Goal: Information Seeking & Learning: Check status

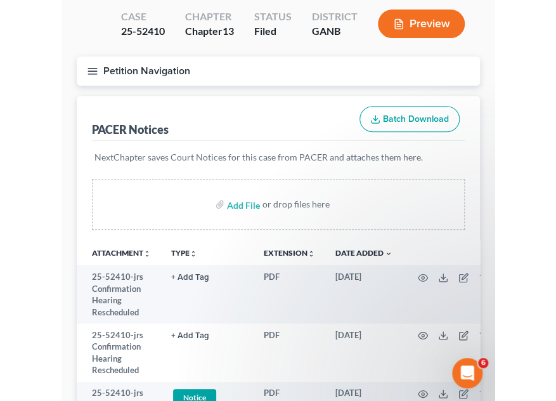
scroll to position [65, 0]
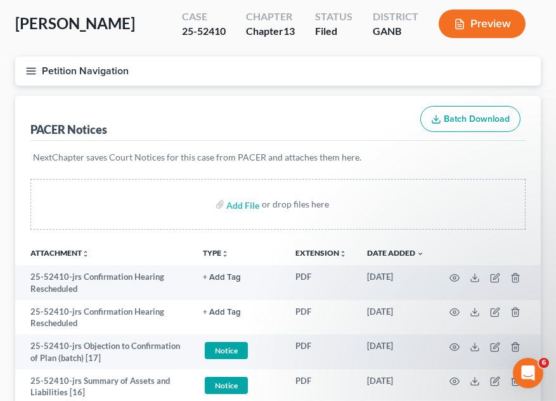
click at [31, 67] on icon "button" at bounding box center [30, 70] width 11 height 11
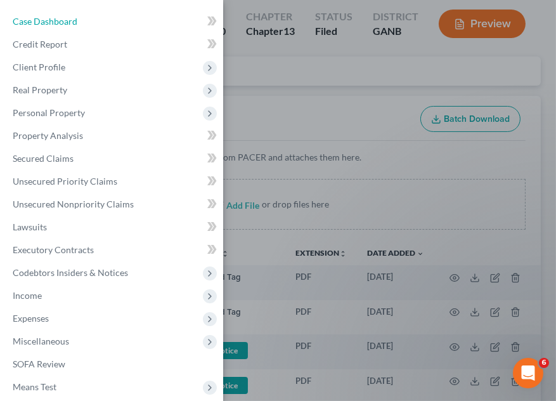
click at [74, 20] on span "Case Dashboard" at bounding box center [45, 21] width 65 height 11
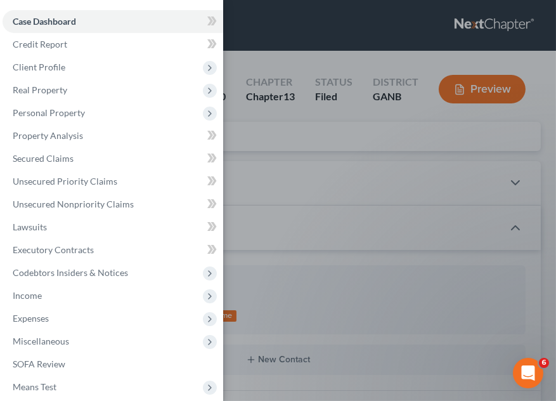
scroll to position [25, 0]
click at [289, 29] on div "Case Dashboard Payments Invoices Payments Payments Credit Report Client Profile" at bounding box center [278, 200] width 556 height 401
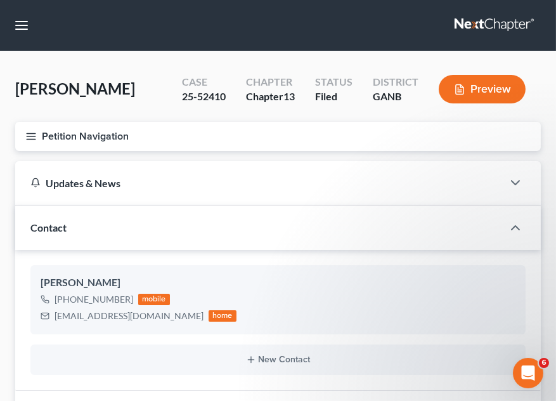
click at [34, 131] on icon "button" at bounding box center [30, 136] width 11 height 11
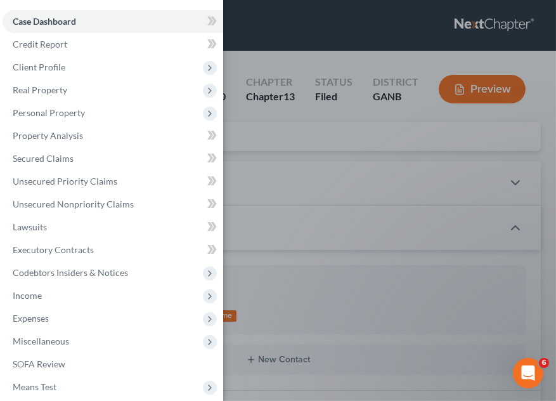
click at [53, 23] on span "Case Dashboard" at bounding box center [44, 21] width 63 height 11
click at [322, 40] on div "Case Dashboard Payments Invoices Payments Payments Credit Report Client Profile" at bounding box center [278, 200] width 556 height 401
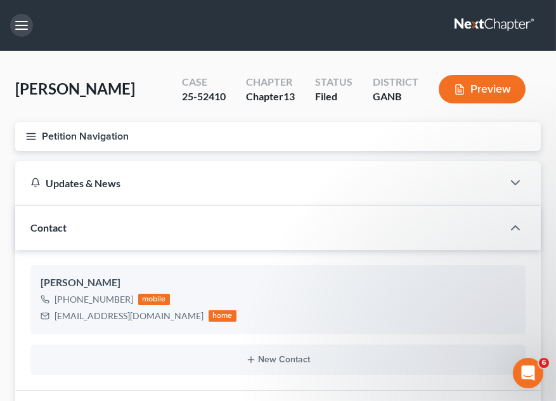
click at [21, 26] on button "button" at bounding box center [21, 25] width 23 height 23
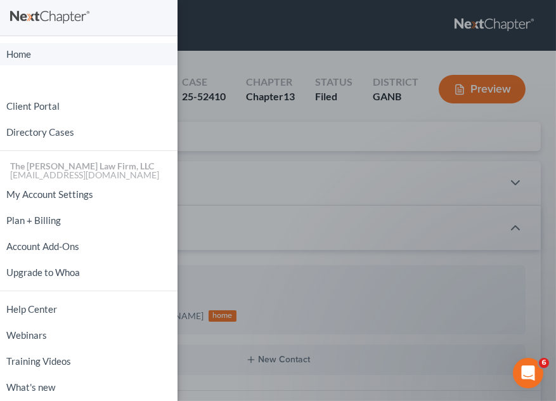
click at [82, 48] on link "Home" at bounding box center [89, 54] width 178 height 22
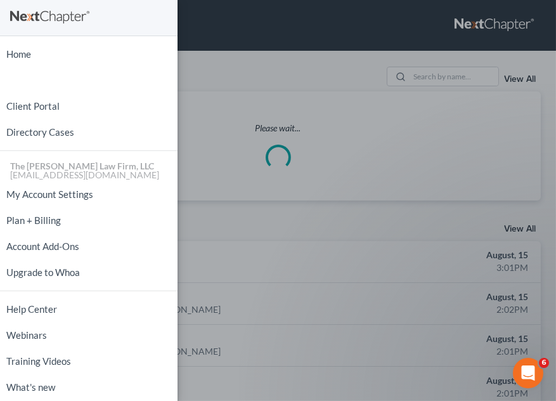
click at [446, 72] on div "Home New Case Client Portal Directory Cases The [PERSON_NAME] Law Firm, LLC [EM…" at bounding box center [278, 200] width 556 height 401
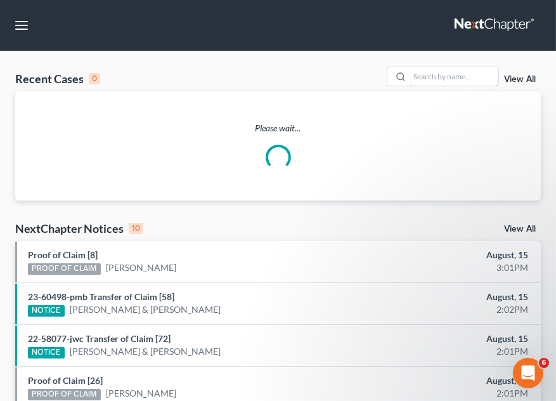
click at [446, 72] on input "search" at bounding box center [454, 76] width 89 height 18
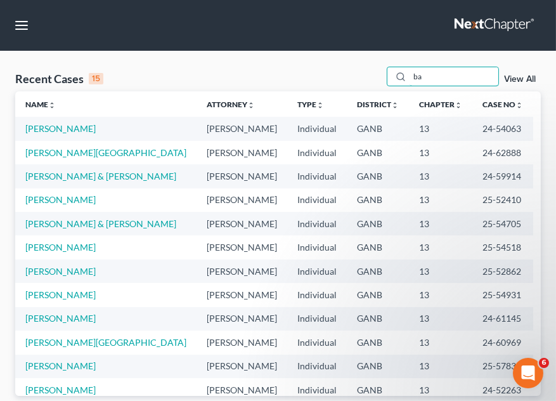
type input "ba"
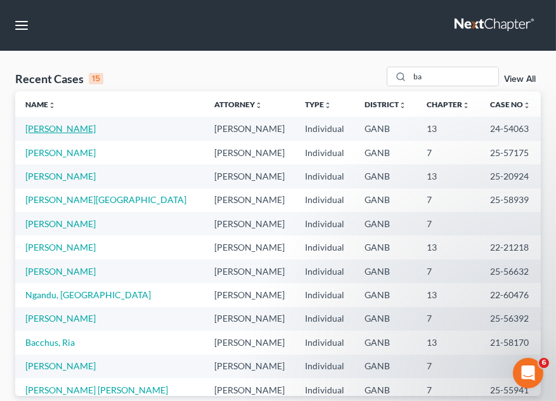
click at [48, 129] on link "[PERSON_NAME]" at bounding box center [60, 128] width 70 height 11
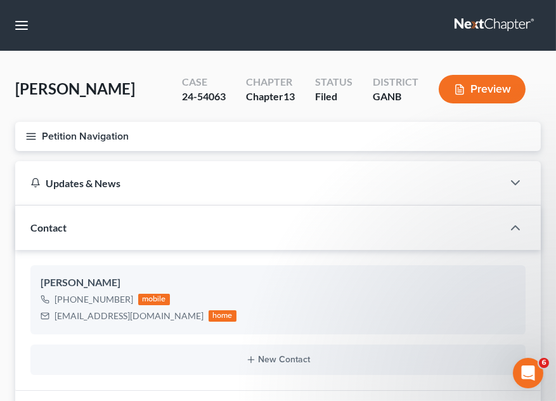
click at [32, 131] on icon "button" at bounding box center [30, 136] width 11 height 11
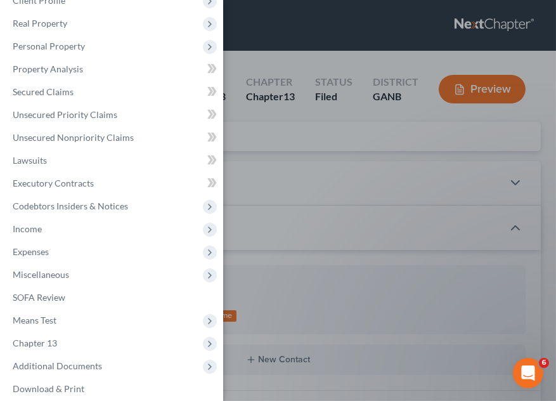
scroll to position [99, 0]
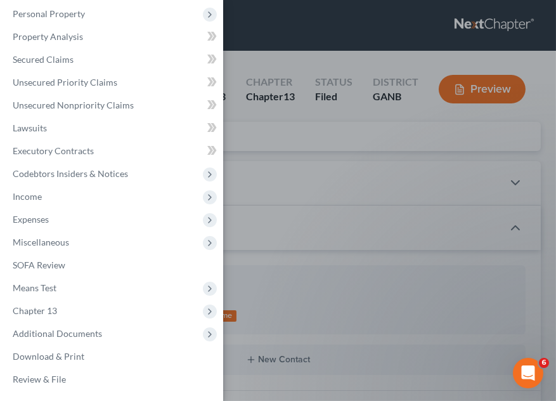
click at [44, 328] on span "Additional Documents" at bounding box center [57, 333] width 89 height 11
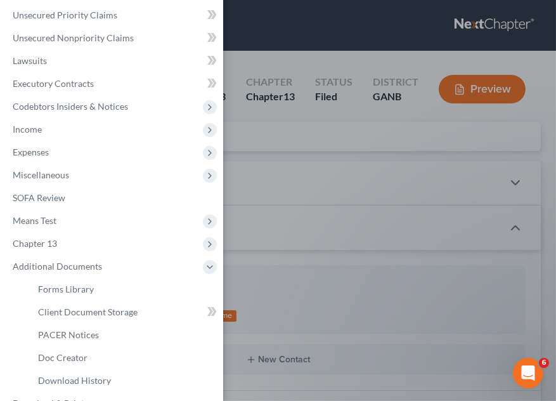
scroll to position [195, 0]
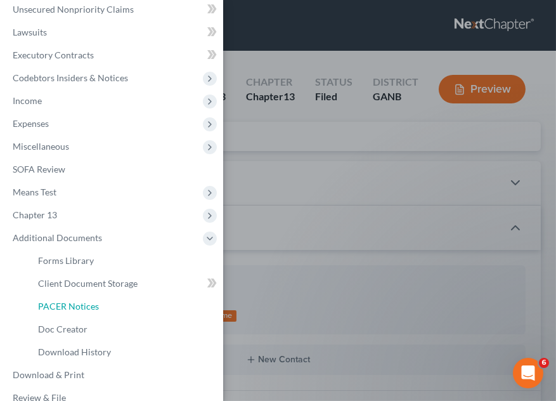
click at [52, 311] on span "PACER Notices" at bounding box center [68, 306] width 61 height 11
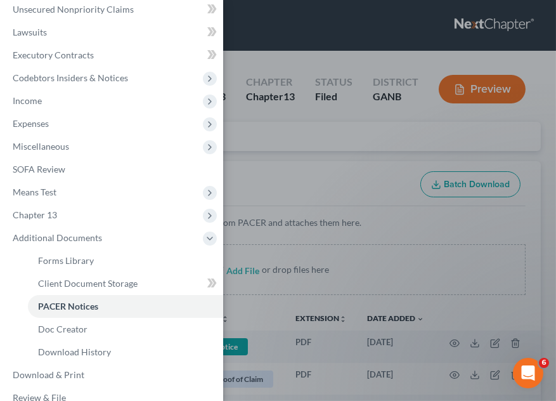
click at [313, 183] on div "Case Dashboard Payments Invoices Payments Payments Credit Report Client Profile" at bounding box center [278, 200] width 556 height 401
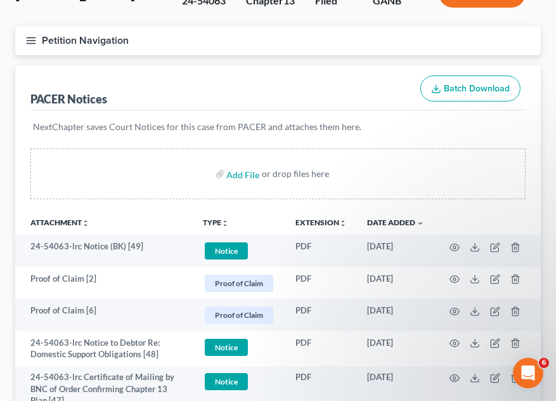
scroll to position [192, 0]
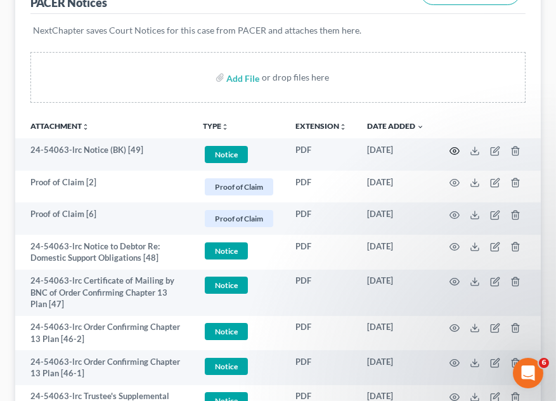
click at [452, 150] on icon "button" at bounding box center [455, 151] width 10 height 10
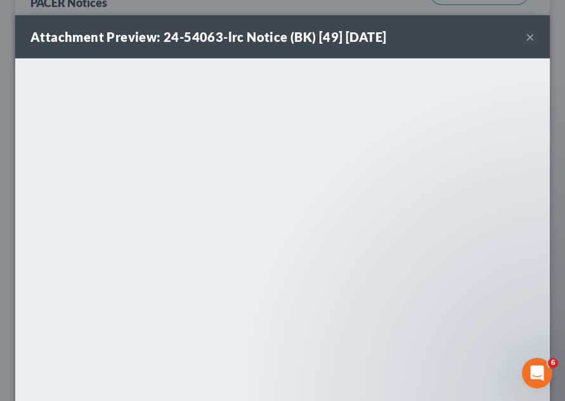
click at [526, 37] on button "×" at bounding box center [530, 36] width 9 height 15
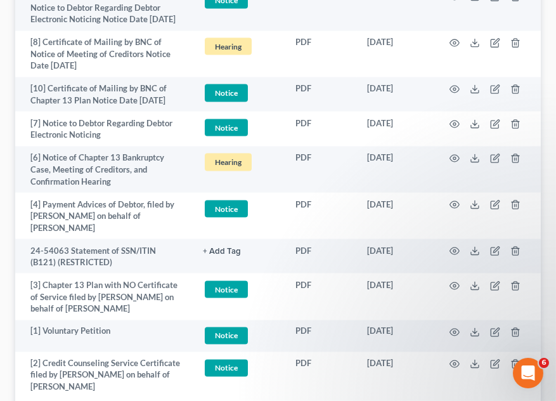
scroll to position [2654, 0]
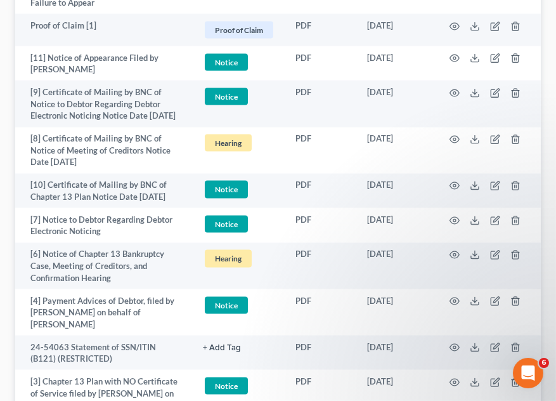
drag, startPoint x: 8, startPoint y: 159, endPoint x: 214, endPoint y: 216, distance: 214.6
click at [453, 254] on circle "button" at bounding box center [454, 255] width 3 height 3
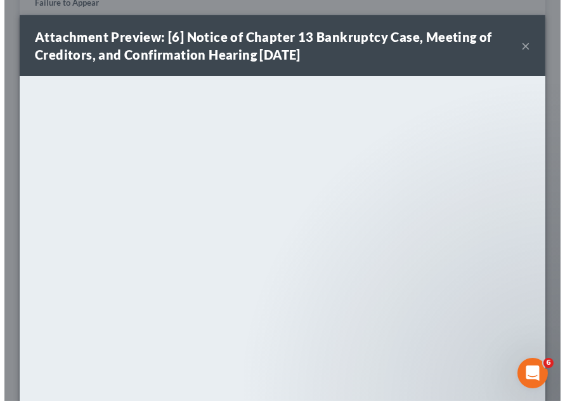
scroll to position [2607, 0]
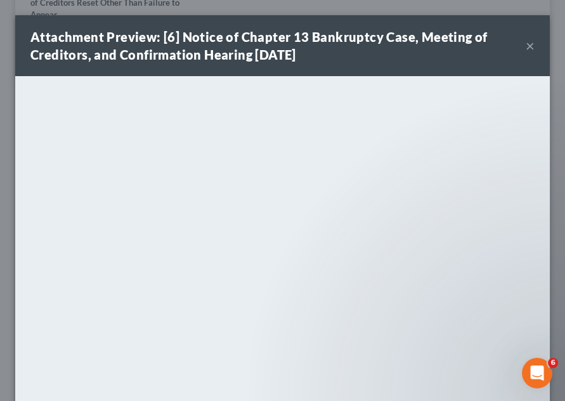
click at [396, 68] on div "Attachment Preview: [6] Notice of Chapter 13 Bankruptcy Case, Meeting of Credit…" at bounding box center [282, 45] width 535 height 61
click at [526, 47] on button "×" at bounding box center [530, 45] width 9 height 15
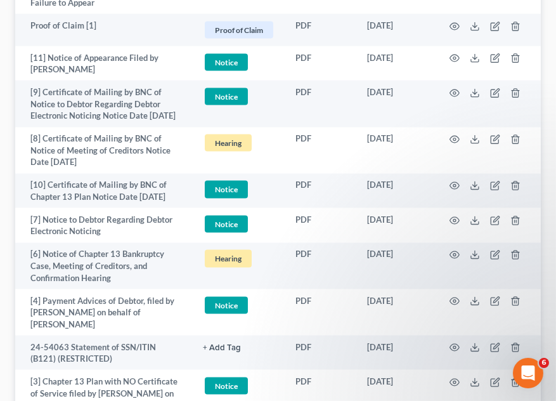
scroll to position [2365, 0]
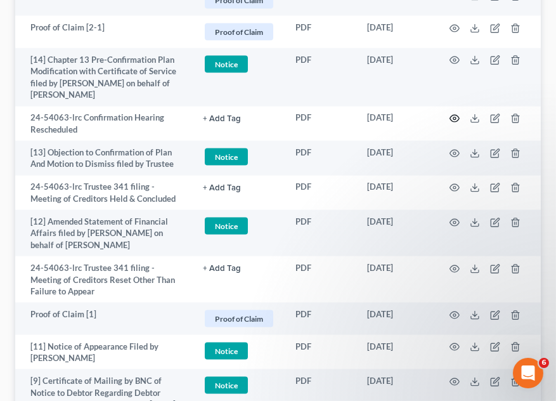
click at [450, 114] on icon "button" at bounding box center [455, 119] width 10 height 10
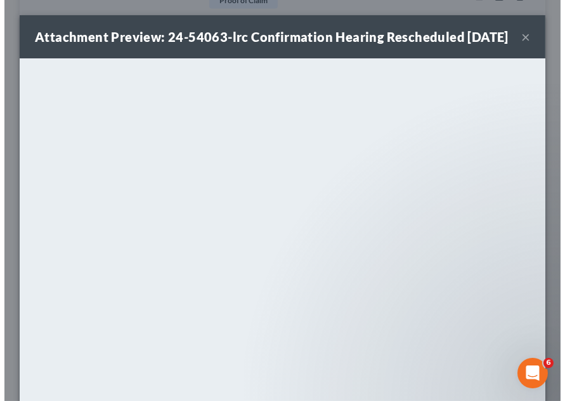
scroll to position [2319, 0]
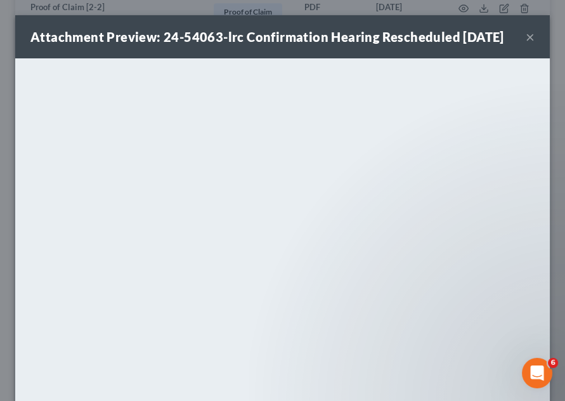
click at [526, 44] on button "×" at bounding box center [530, 36] width 9 height 15
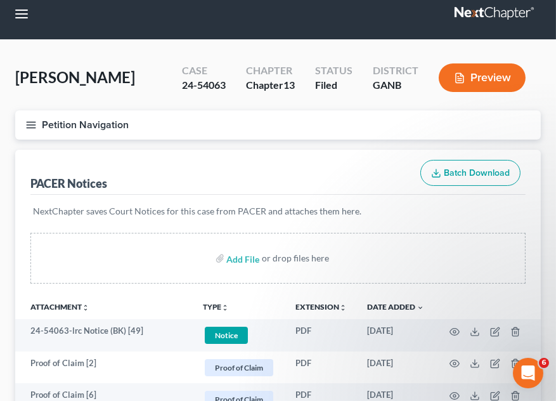
scroll to position [0, 0]
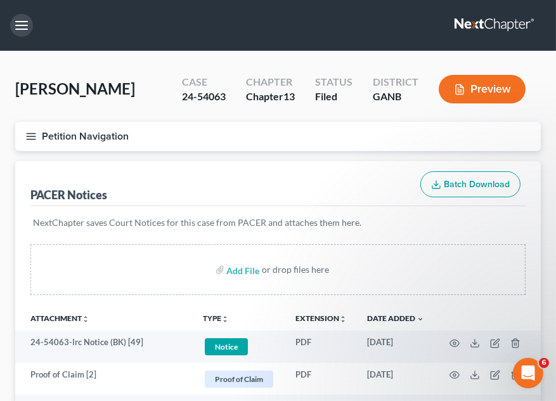
click at [23, 27] on button "button" at bounding box center [21, 25] width 23 height 23
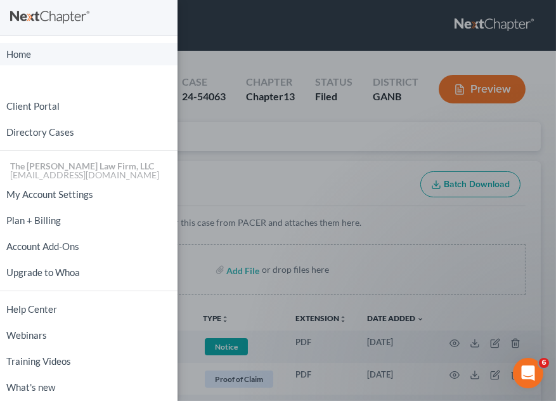
click at [11, 58] on link "Home" at bounding box center [89, 54] width 178 height 22
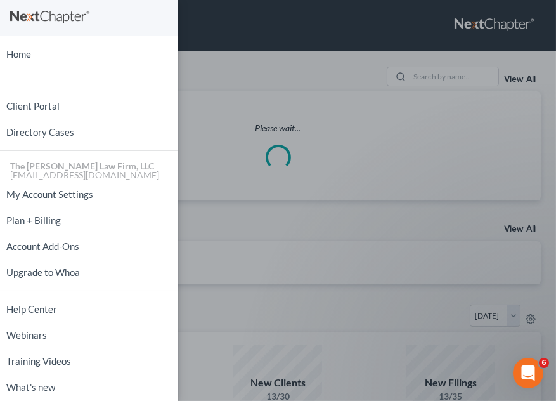
click at [445, 77] on div "Home New Case Client Portal Directory Cases The [PERSON_NAME] Law Firm, LLC [EM…" at bounding box center [278, 200] width 556 height 401
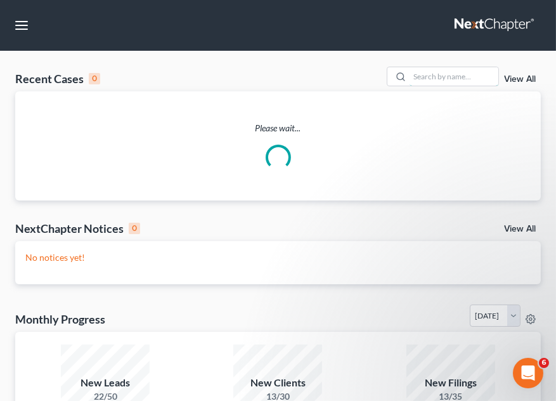
click at [445, 77] on input "search" at bounding box center [454, 76] width 89 height 18
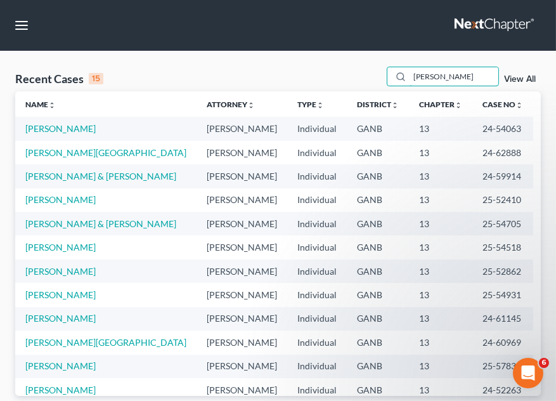
type input "taite"
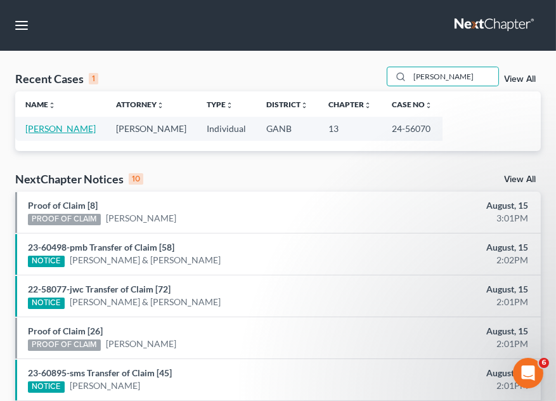
click at [52, 131] on link "[PERSON_NAME]" at bounding box center [60, 128] width 70 height 11
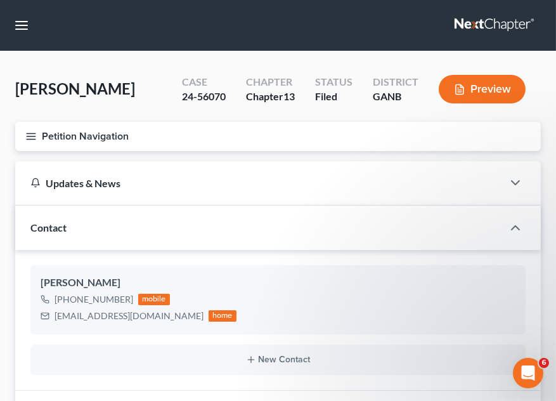
scroll to position [118, 0]
click at [36, 142] on icon "button" at bounding box center [30, 136] width 11 height 11
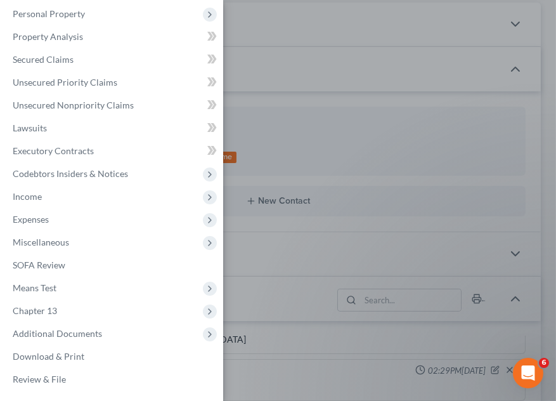
scroll to position [192, 0]
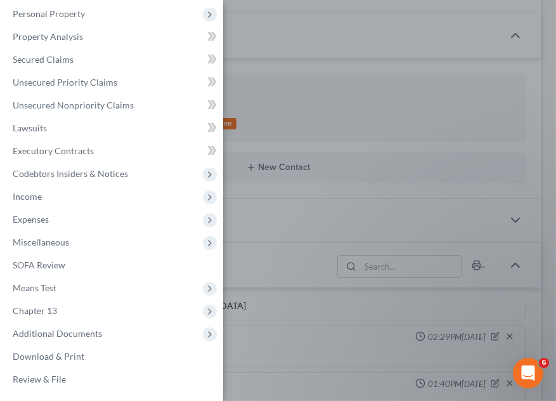
click at [67, 335] on span "Additional Documents" at bounding box center [57, 333] width 89 height 11
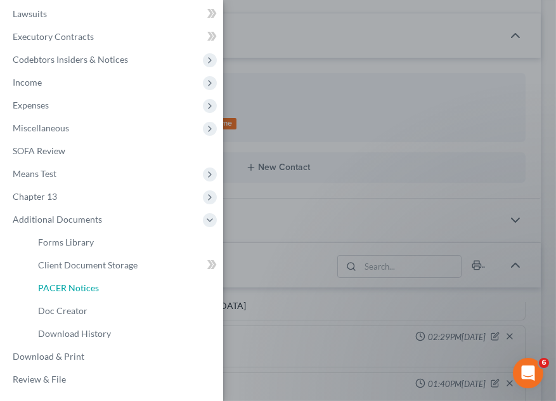
click at [67, 285] on span "PACER Notices" at bounding box center [68, 287] width 61 height 11
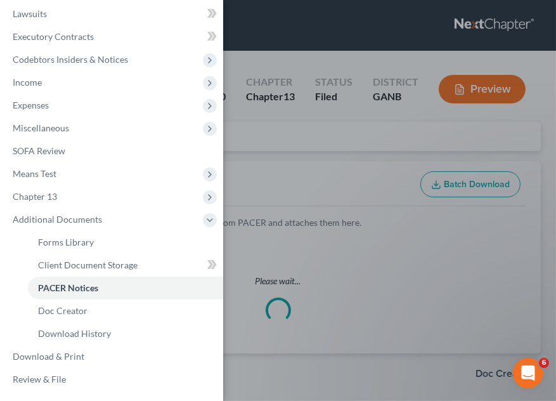
click at [321, 179] on div "Case Dashboard Payments Invoices Payments Payments Credit Report Client Profile" at bounding box center [278, 200] width 556 height 401
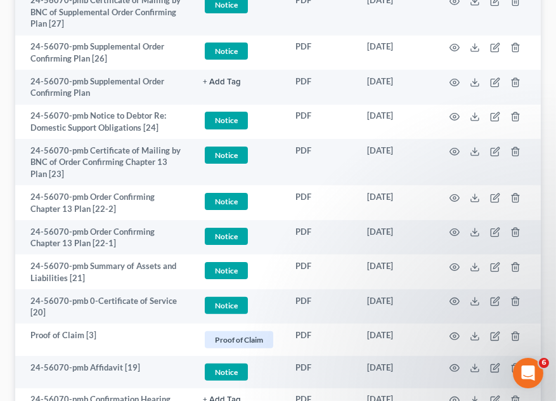
scroll to position [576, 0]
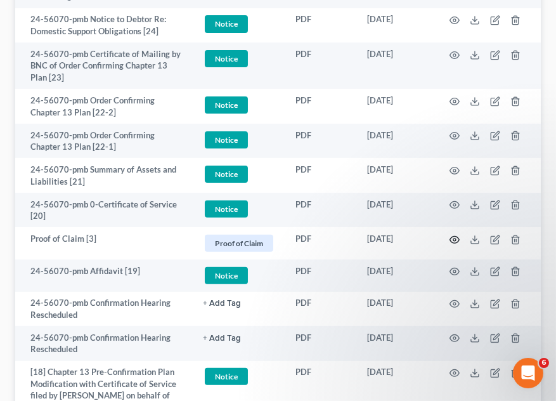
click at [453, 241] on circle "button" at bounding box center [454, 239] width 3 height 3
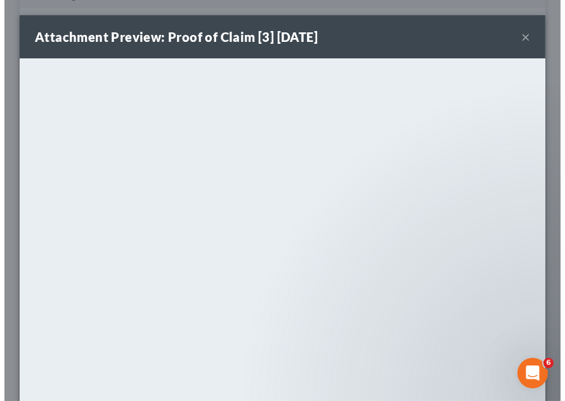
scroll to position [574, 0]
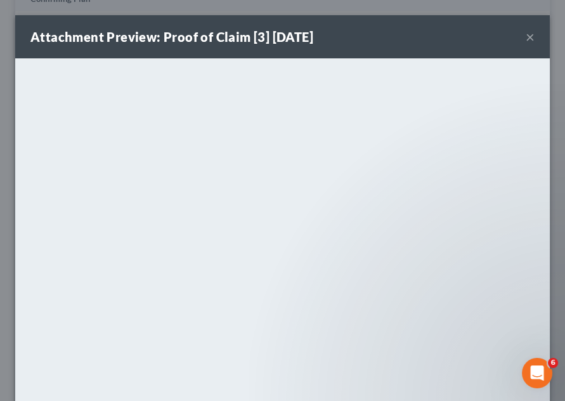
click at [444, 8] on div "Attachment Preview: Proof of Claim [3] 02/03/2025 × <object ng-attr-data='https…" at bounding box center [282, 200] width 565 height 401
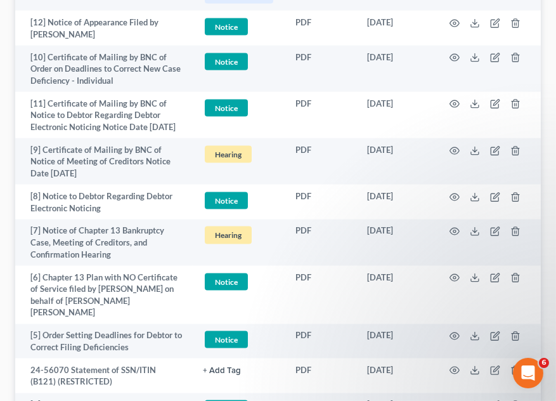
scroll to position [2498, 0]
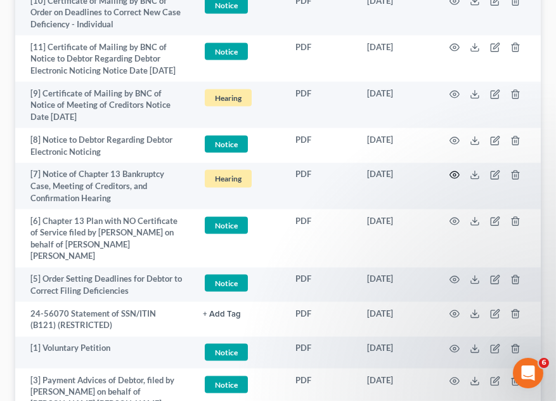
click at [453, 180] on icon "button" at bounding box center [455, 175] width 10 height 10
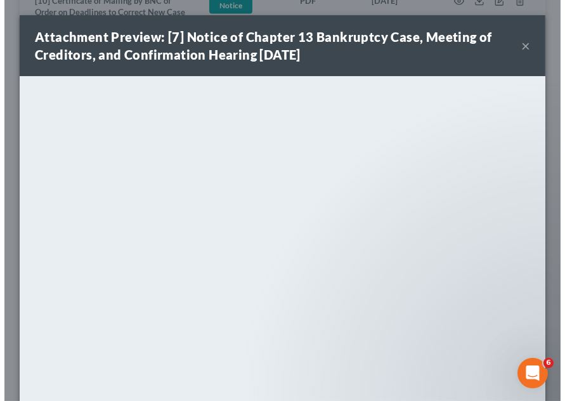
scroll to position [2493, 0]
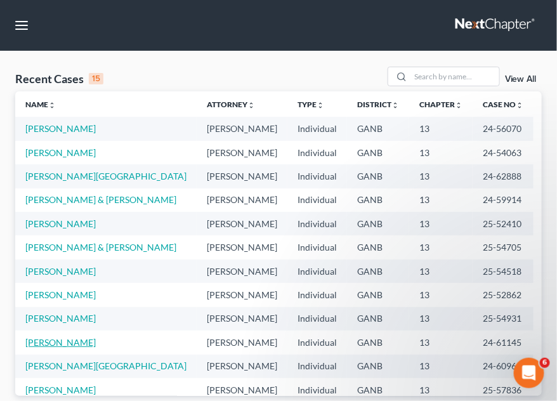
click at [58, 348] on link "[PERSON_NAME]" at bounding box center [60, 342] width 70 height 11
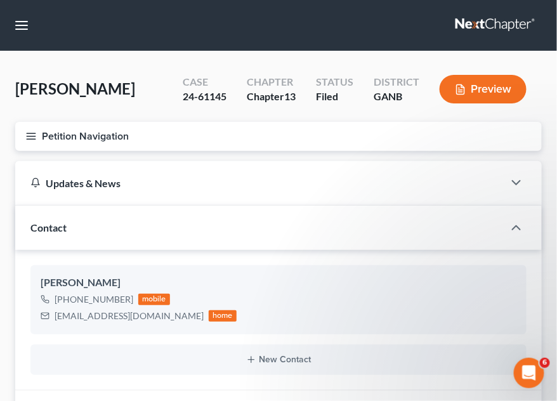
click at [27, 139] on line "button" at bounding box center [31, 139] width 9 height 0
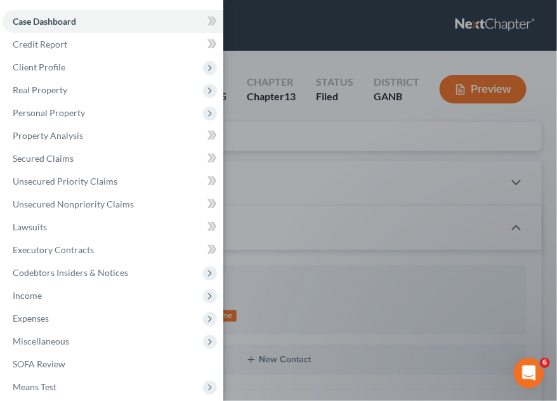
scroll to position [99, 0]
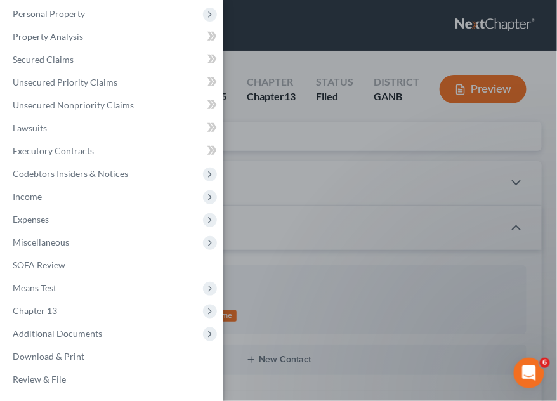
click at [60, 334] on span "Additional Documents" at bounding box center [57, 333] width 89 height 11
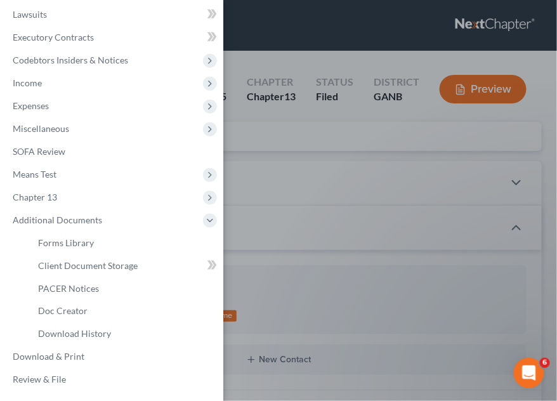
scroll to position [213, 0]
click at [74, 282] on span "PACER Notices" at bounding box center [68, 287] width 61 height 11
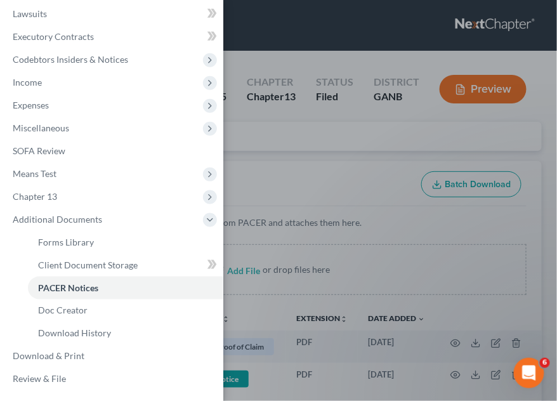
click at [372, 153] on div "Case Dashboard Payments Invoices Payments Payments Credit Report Client Profile" at bounding box center [278, 200] width 557 height 401
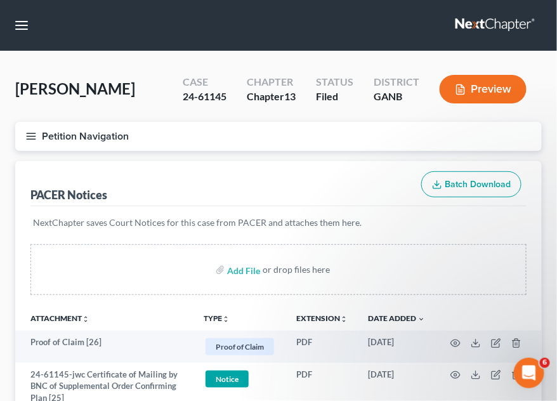
click at [455, 336] on td at bounding box center [488, 346] width 107 height 32
click at [456, 344] on icon "button" at bounding box center [455, 343] width 10 height 10
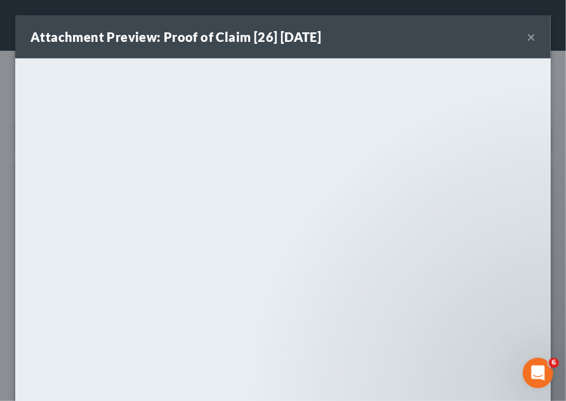
click at [526, 36] on button "×" at bounding box center [530, 36] width 9 height 15
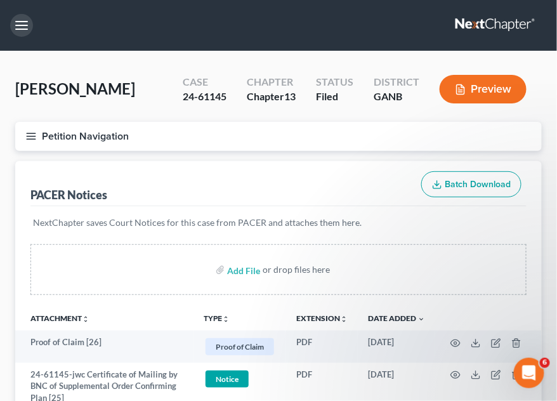
click at [20, 20] on button "button" at bounding box center [21, 25] width 23 height 23
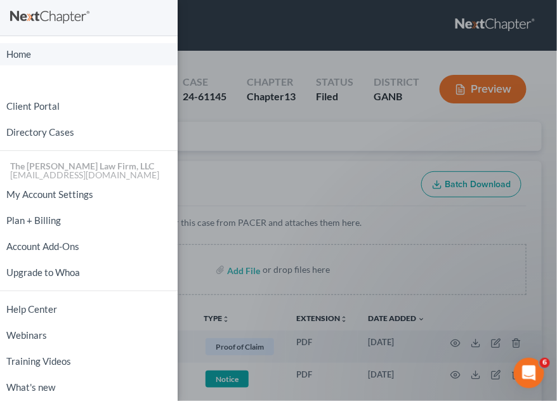
click at [79, 53] on link "Home" at bounding box center [89, 54] width 178 height 22
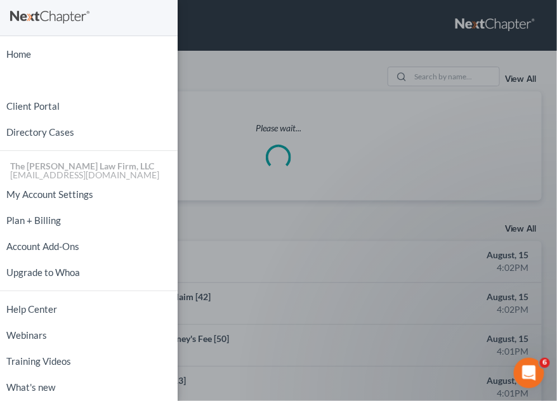
click at [421, 77] on div "Home New Case Client Portal Directory Cases The [PERSON_NAME] Law Firm, LLC [EM…" at bounding box center [278, 200] width 557 height 401
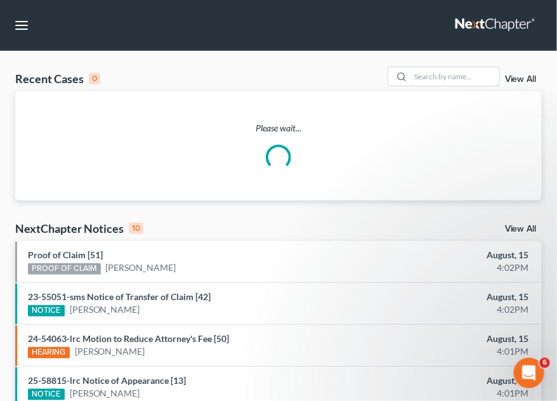
click at [421, 77] on input "search" at bounding box center [454, 76] width 89 height 18
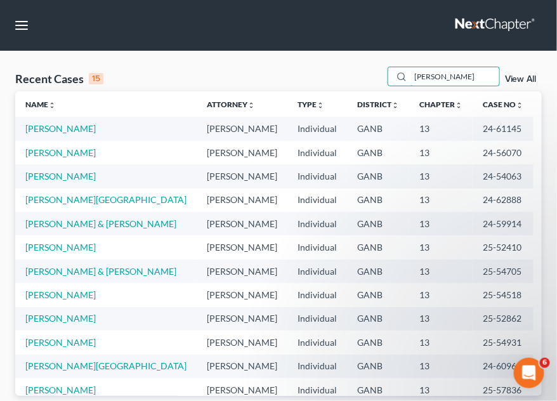
type input "[PERSON_NAME]"
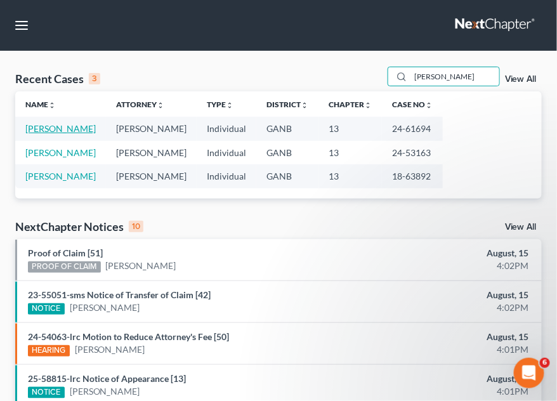
click at [70, 127] on link "[PERSON_NAME]" at bounding box center [60, 128] width 70 height 11
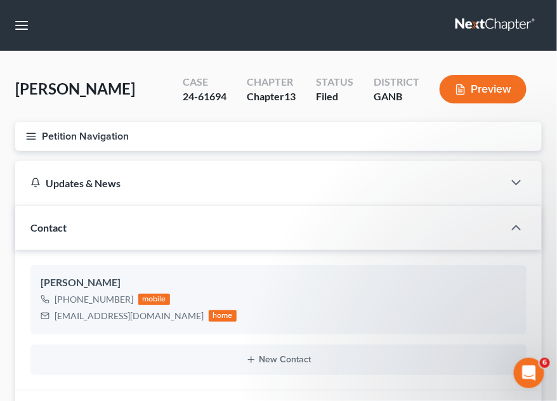
scroll to position [118, 0]
click at [38, 134] on button "Petition Navigation" at bounding box center [278, 136] width 526 height 29
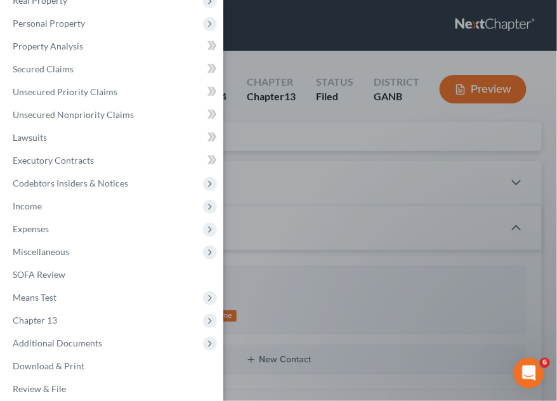
scroll to position [96, 0]
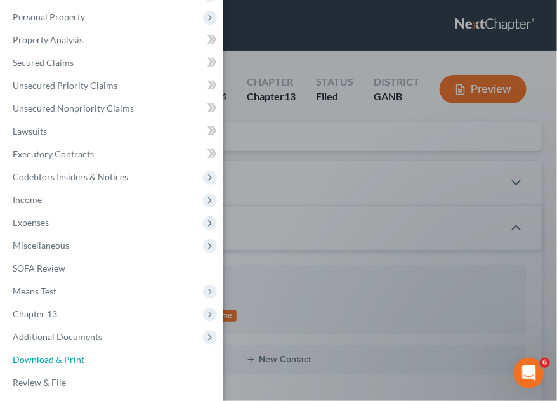
click at [57, 358] on span "Download & Print" at bounding box center [49, 359] width 72 height 11
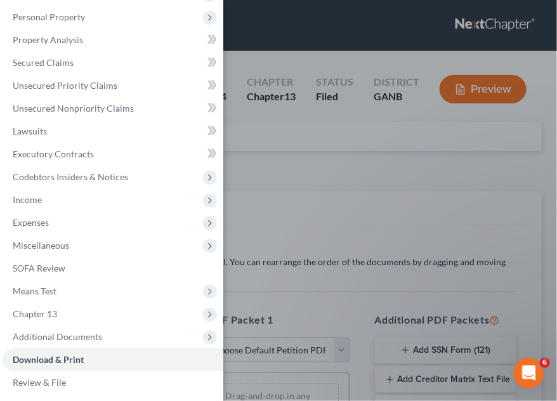
click at [60, 336] on span "Additional Documents" at bounding box center [57, 336] width 89 height 11
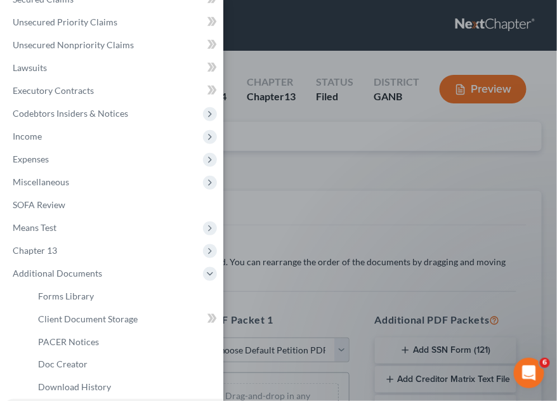
scroll to position [192, 0]
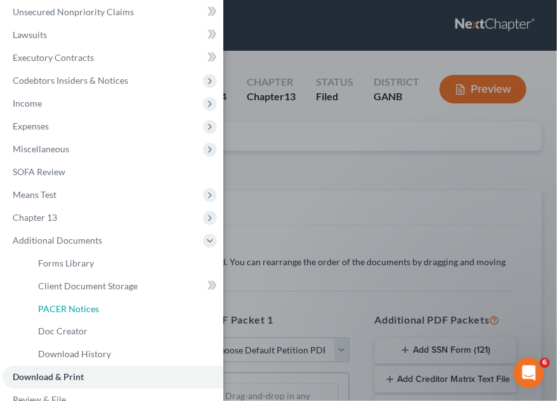
click at [79, 312] on span "PACER Notices" at bounding box center [68, 308] width 61 height 11
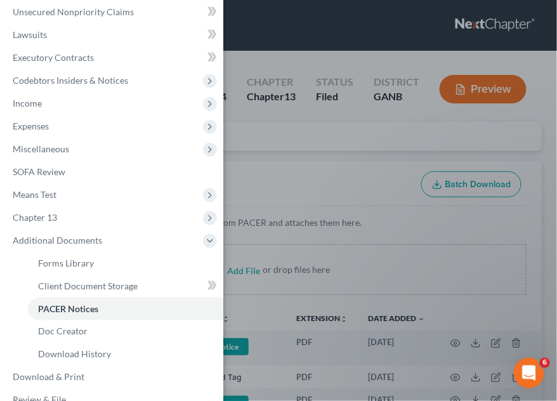
click at [148, 307] on link "PACER Notices" at bounding box center [125, 308] width 195 height 23
click at [417, 136] on div "Case Dashboard Payments Invoices Payments Payments Credit Report Client Profile" at bounding box center [278, 200] width 557 height 401
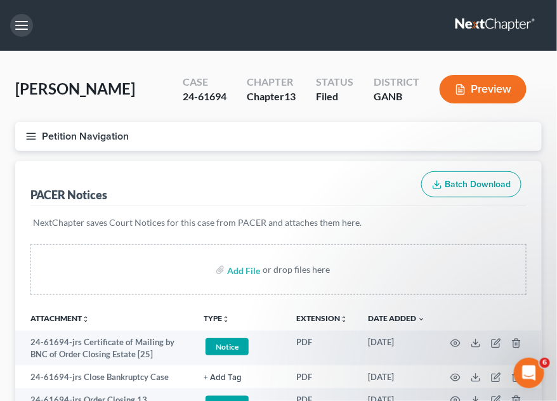
click at [23, 32] on button "button" at bounding box center [21, 25] width 23 height 23
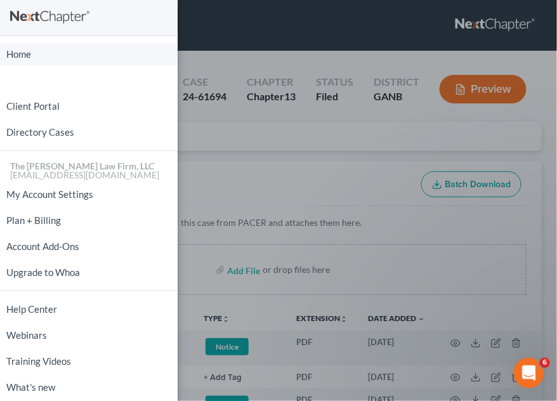
click at [18, 53] on link "Home" at bounding box center [89, 54] width 178 height 22
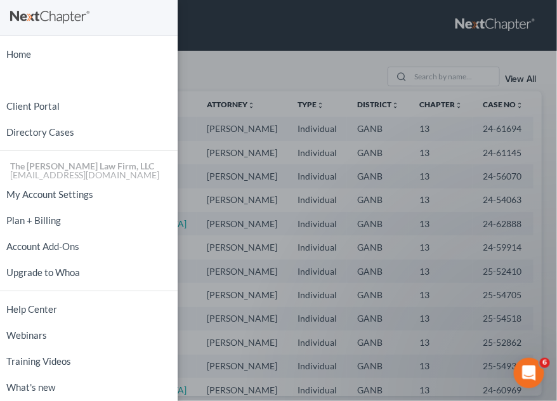
click at [446, 77] on div "Home New Case Client Portal Directory Cases The [PERSON_NAME] Law Firm, LLC [EM…" at bounding box center [278, 200] width 557 height 401
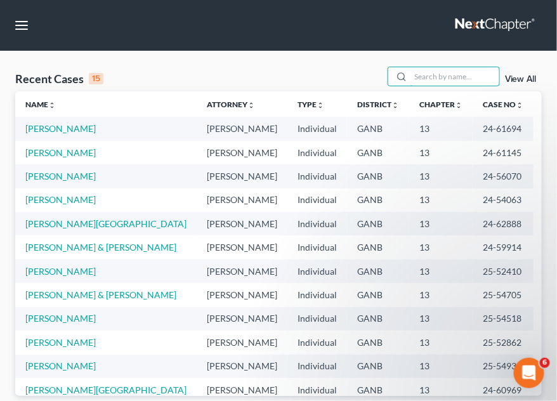
click at [446, 77] on input "search" at bounding box center [454, 76] width 89 height 18
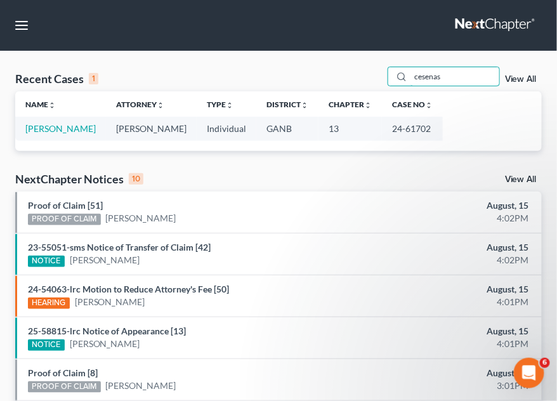
type input "cesenas"
click at [65, 123] on link "[PERSON_NAME]" at bounding box center [60, 128] width 70 height 11
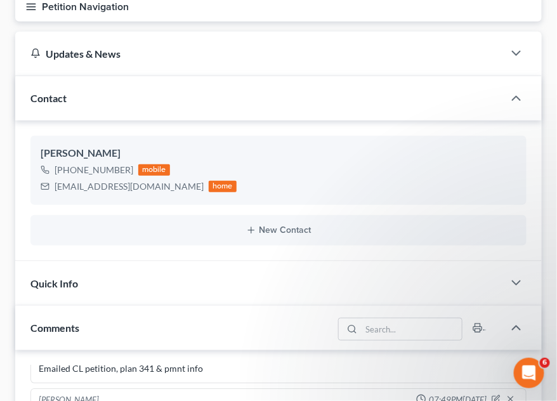
scroll to position [96, 0]
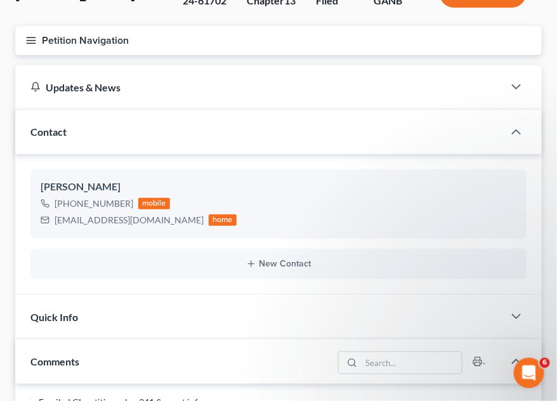
click at [30, 43] on line "button" at bounding box center [31, 43] width 9 height 0
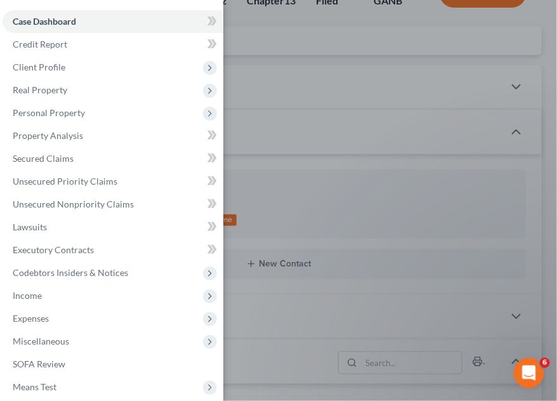
scroll to position [99, 0]
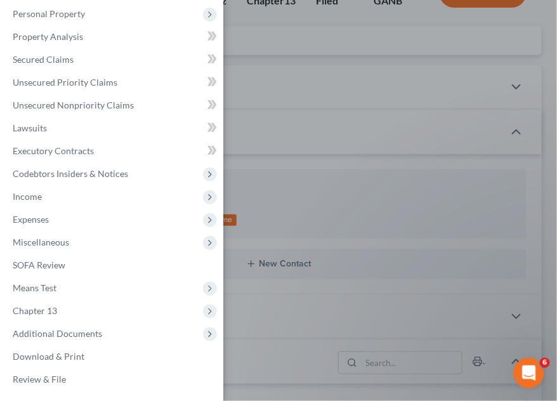
click at [63, 335] on span "Additional Documents" at bounding box center [57, 333] width 89 height 11
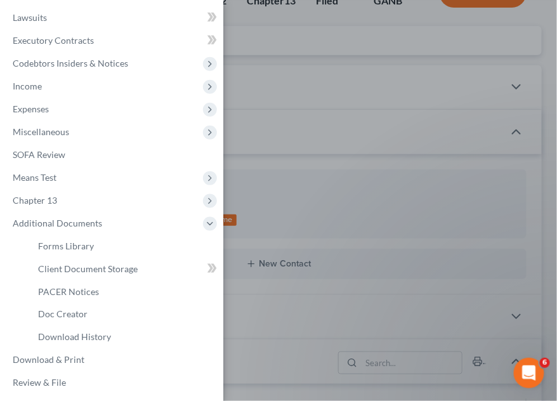
scroll to position [213, 0]
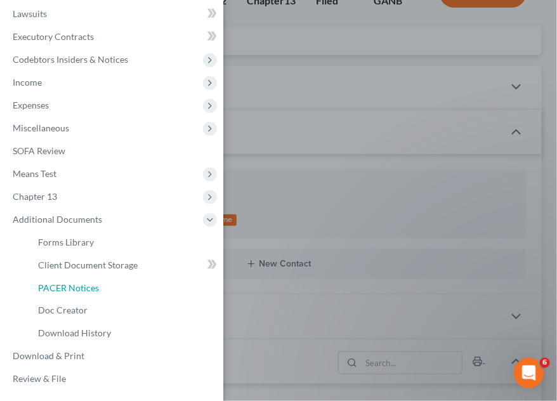
click at [81, 297] on link "PACER Notices" at bounding box center [125, 288] width 195 height 23
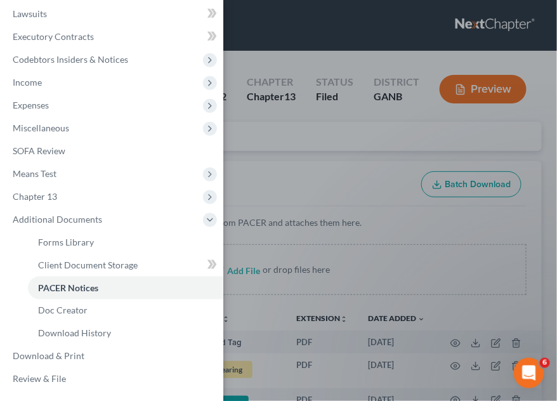
click at [360, 155] on div "Case Dashboard Payments Invoices Payments Payments Credit Report Client Profile" at bounding box center [278, 200] width 557 height 401
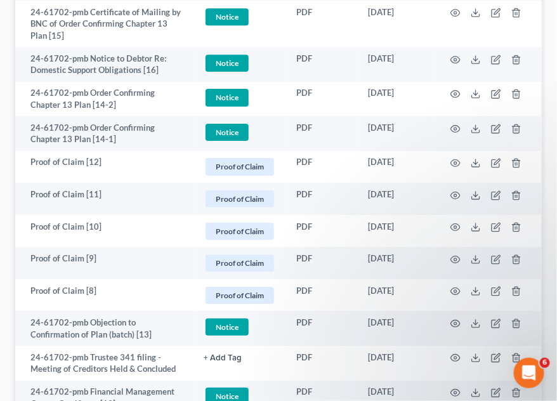
scroll to position [864, 0]
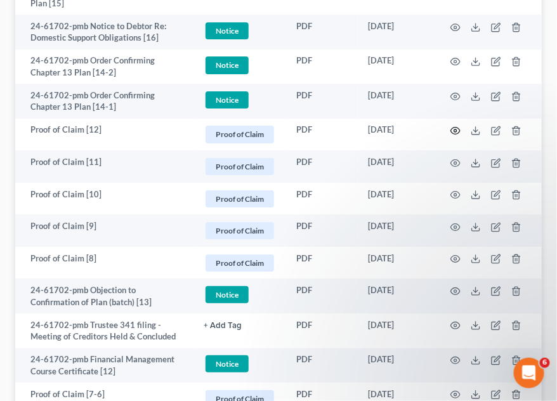
click at [452, 129] on icon "button" at bounding box center [456, 130] width 10 height 7
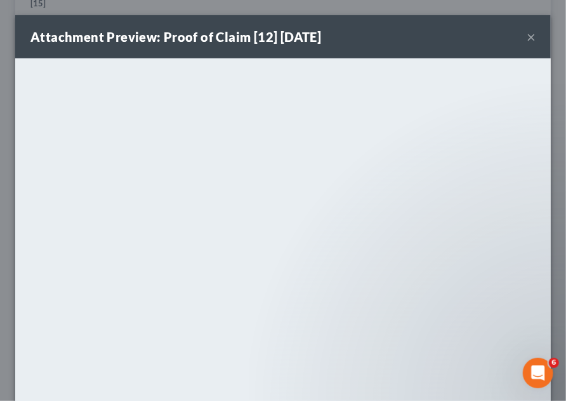
click at [526, 38] on button "×" at bounding box center [530, 36] width 9 height 15
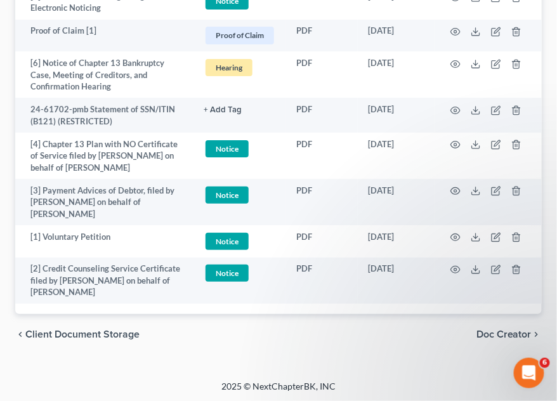
scroll to position [2010, 0]
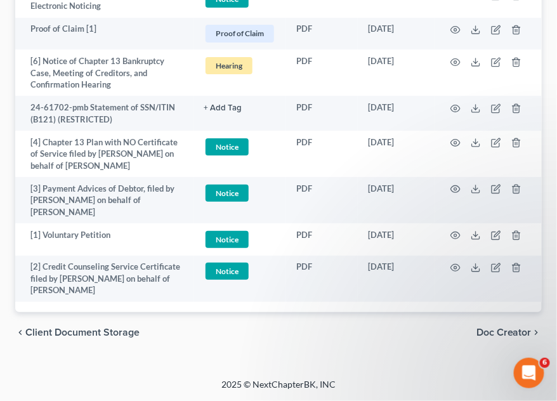
click at [325, 343] on div "chevron_left Client Document Storage Doc Creator chevron_right" at bounding box center [278, 332] width 526 height 41
click at [455, 61] on icon "button" at bounding box center [455, 62] width 10 height 10
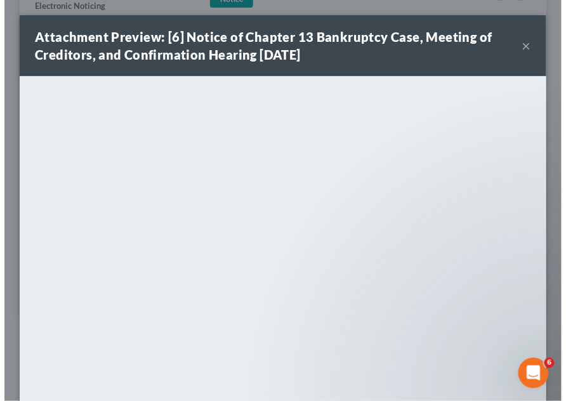
scroll to position [1999, 0]
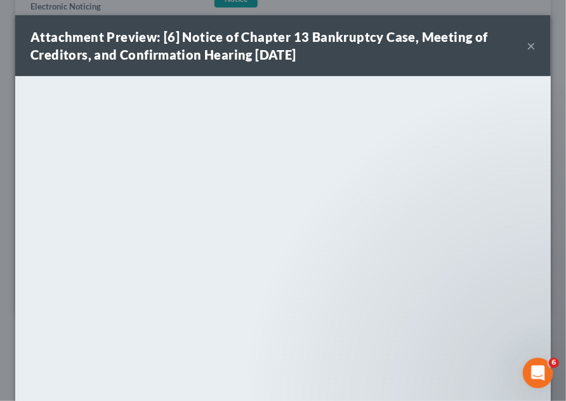
click at [526, 44] on button "×" at bounding box center [530, 45] width 9 height 15
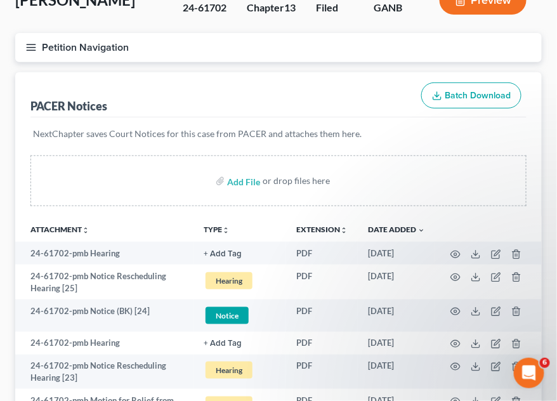
scroll to position [0, 0]
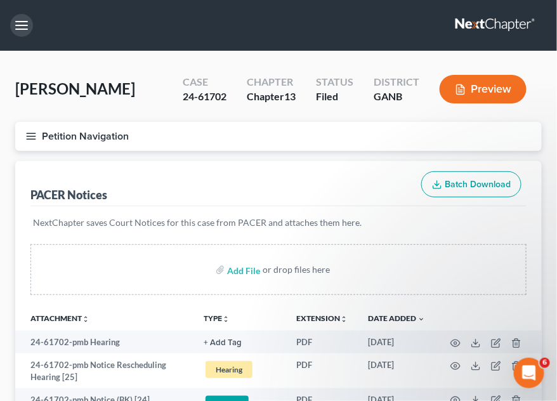
click at [30, 23] on button "button" at bounding box center [21, 25] width 23 height 23
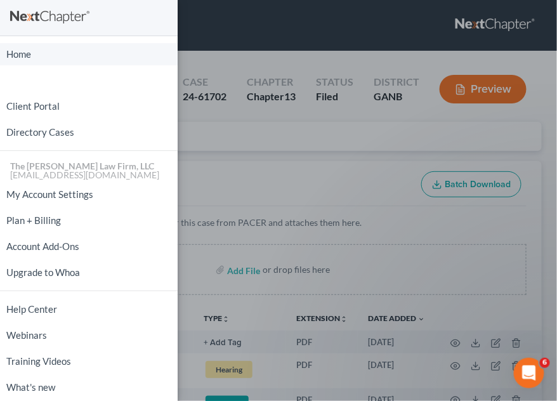
click at [27, 51] on link "Home" at bounding box center [89, 54] width 178 height 22
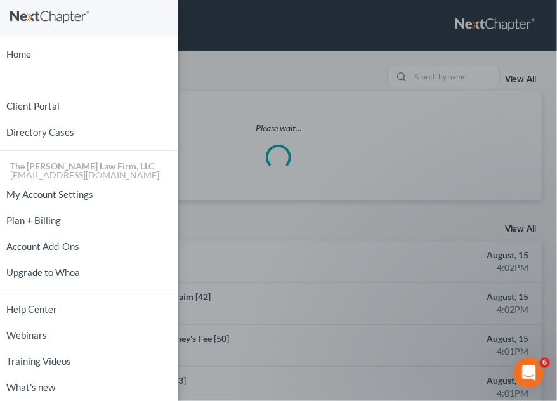
click at [452, 72] on div "Home New Case Client Portal Directory Cases The [PERSON_NAME] Law Firm, LLC [EM…" at bounding box center [278, 200] width 557 height 401
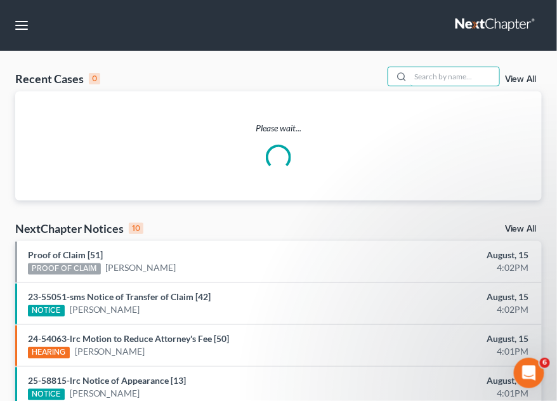
click at [452, 72] on input "search" at bounding box center [454, 76] width 89 height 18
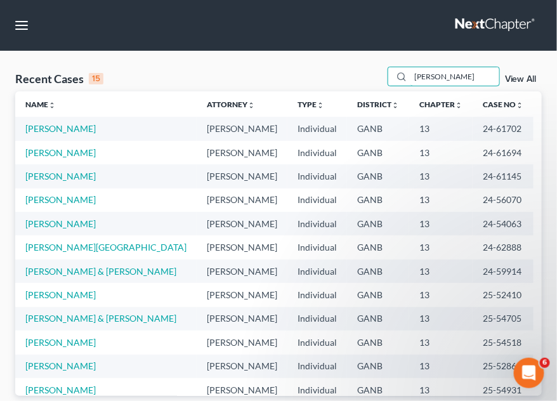
type input "[PERSON_NAME]"
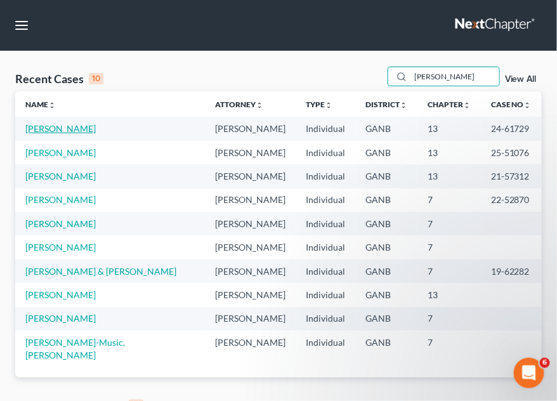
click at [41, 129] on link "[PERSON_NAME]" at bounding box center [60, 128] width 70 height 11
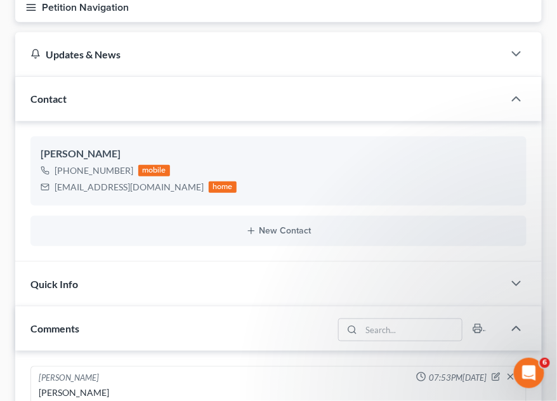
scroll to position [96, 0]
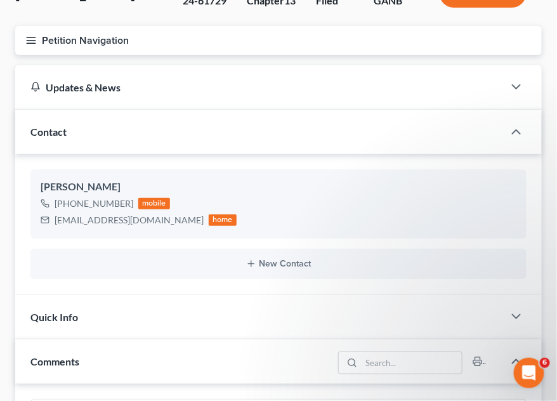
click at [25, 36] on button "Petition Navigation" at bounding box center [278, 40] width 526 height 29
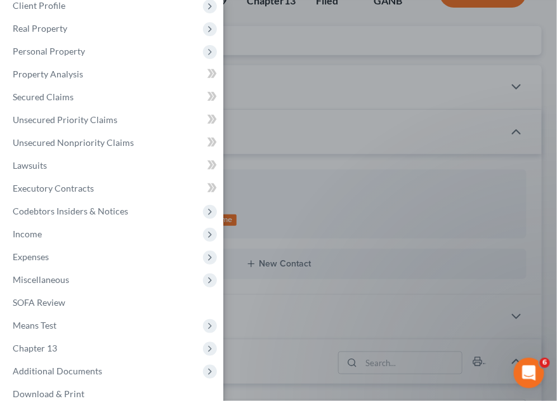
scroll to position [99, 0]
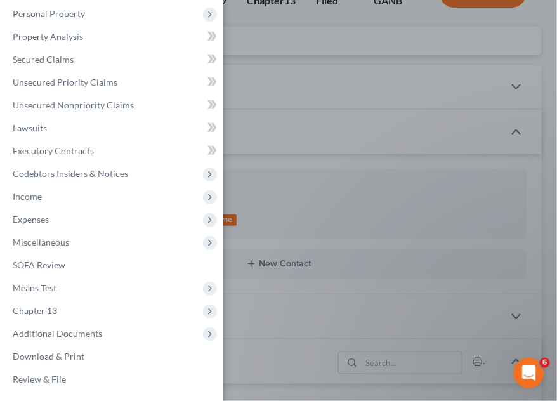
click at [69, 336] on span "Additional Documents" at bounding box center [57, 333] width 89 height 11
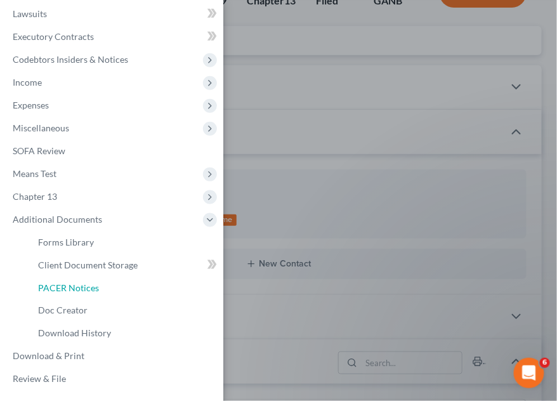
click at [112, 290] on link "PACER Notices" at bounding box center [125, 288] width 195 height 23
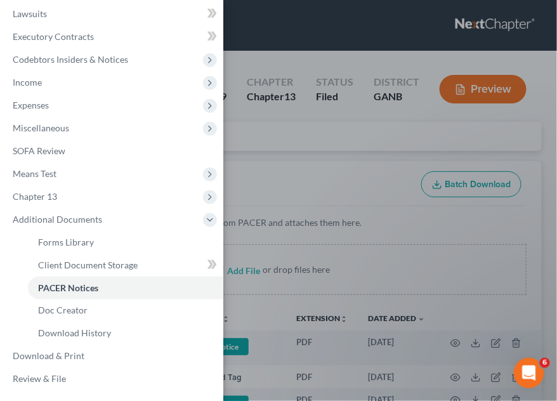
click at [405, 145] on div "Case Dashboard Payments Invoices Payments Payments Credit Report Client Profile" at bounding box center [278, 200] width 557 height 401
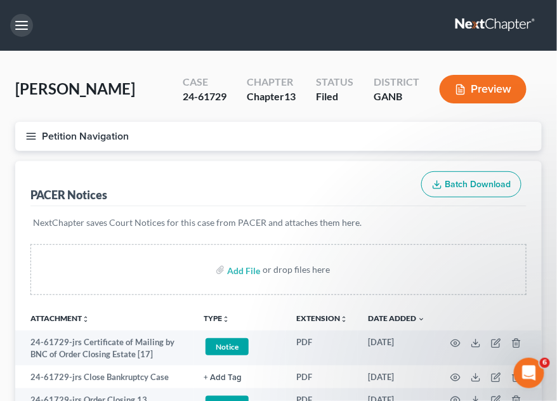
click at [18, 33] on button "button" at bounding box center [21, 25] width 23 height 23
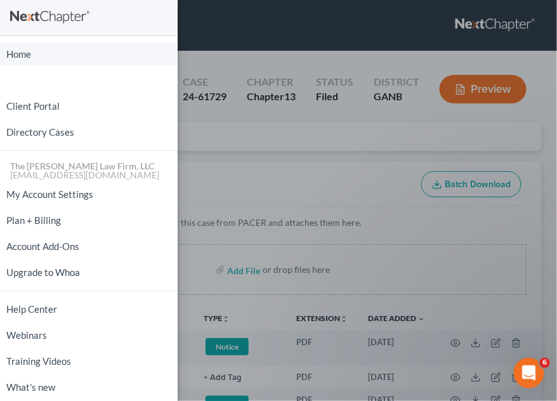
click at [27, 55] on link "Home" at bounding box center [89, 54] width 178 height 22
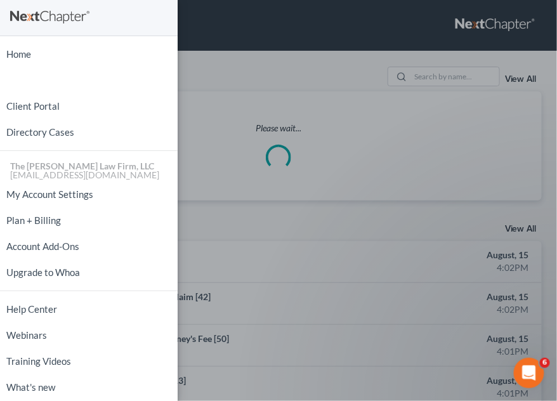
click at [330, 45] on div "Home New Case Client Portal Directory Cases The [PERSON_NAME] Law Firm, LLC [EM…" at bounding box center [278, 200] width 557 height 401
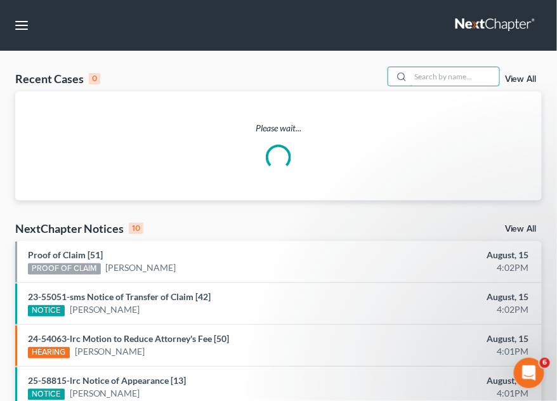
click at [460, 77] on input "search" at bounding box center [454, 76] width 89 height 18
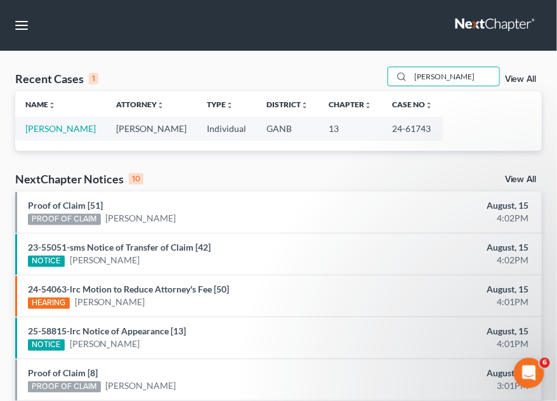
type input "[PERSON_NAME]"
click at [65, 134] on td "[PERSON_NAME]" at bounding box center [60, 128] width 91 height 23
click at [66, 129] on link "[PERSON_NAME]" at bounding box center [60, 128] width 70 height 11
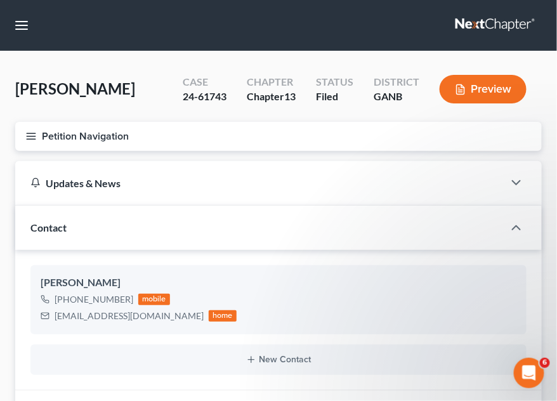
click at [39, 139] on button "Petition Navigation" at bounding box center [278, 136] width 526 height 29
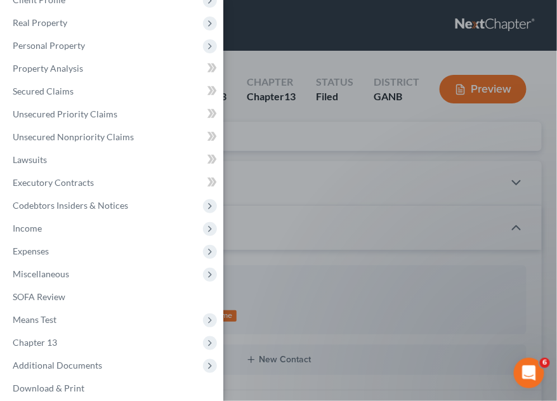
scroll to position [99, 0]
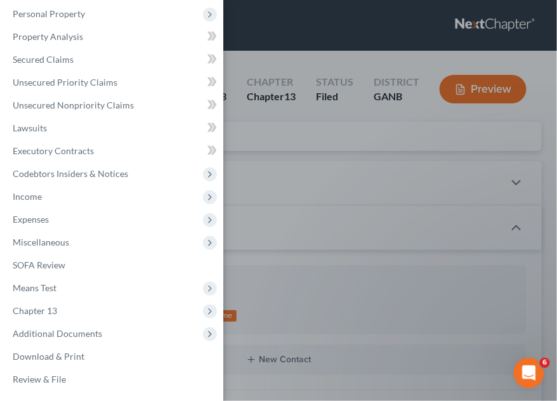
click at [49, 329] on span "Additional Documents" at bounding box center [57, 333] width 89 height 11
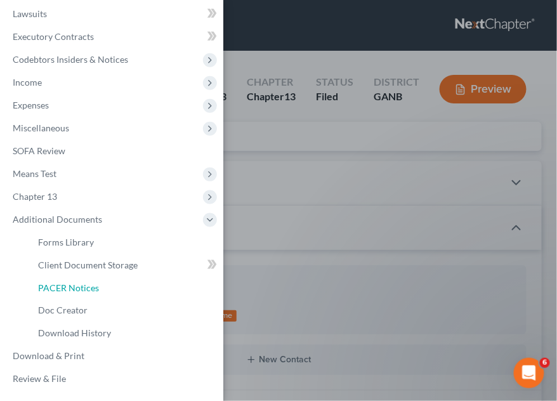
click at [66, 285] on span "PACER Notices" at bounding box center [68, 287] width 61 height 11
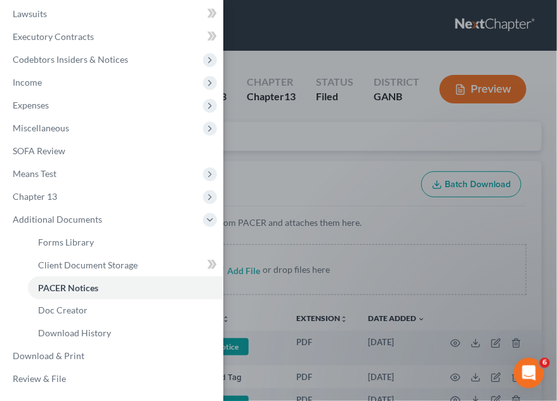
click at [353, 161] on div "Case Dashboard Payments Invoices Payments Payments Credit Report Client Profile" at bounding box center [278, 200] width 557 height 401
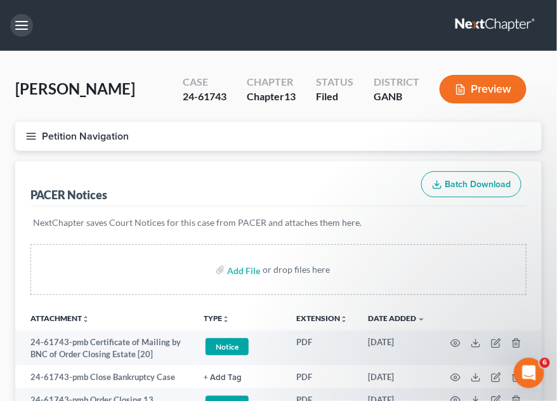
drag, startPoint x: 27, startPoint y: 23, endPoint x: 136, endPoint y: 59, distance: 114.9
click at [27, 23] on button "button" at bounding box center [21, 25] width 23 height 23
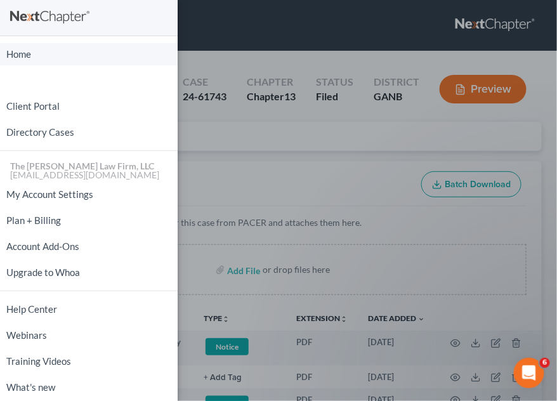
click at [106, 52] on link "Home" at bounding box center [89, 54] width 178 height 22
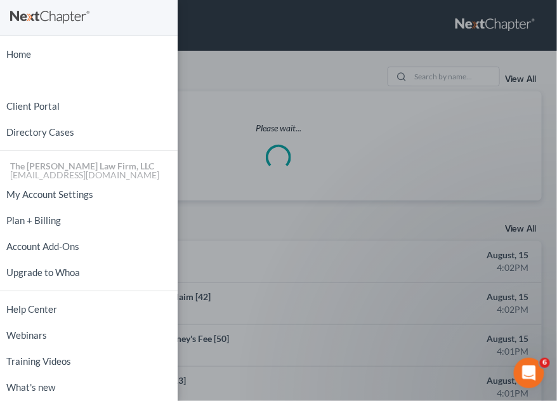
click at [427, 74] on div "Home New Case Client Portal Directory Cases The [PERSON_NAME] Law Firm, LLC [EM…" at bounding box center [278, 200] width 557 height 401
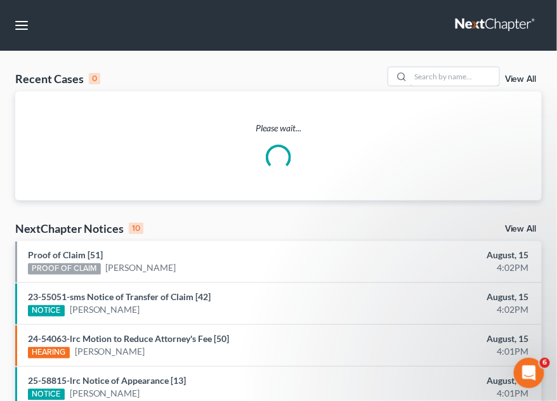
click at [427, 74] on input "search" at bounding box center [454, 76] width 89 height 18
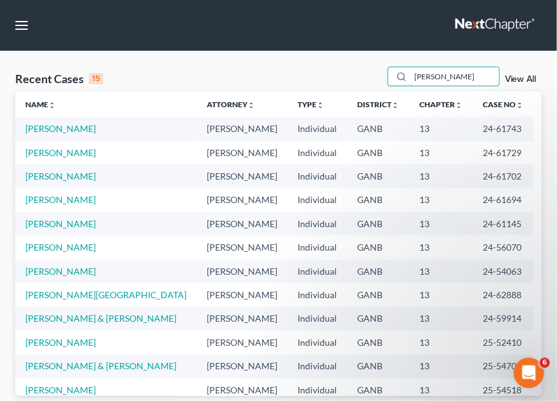
type input "[PERSON_NAME]"
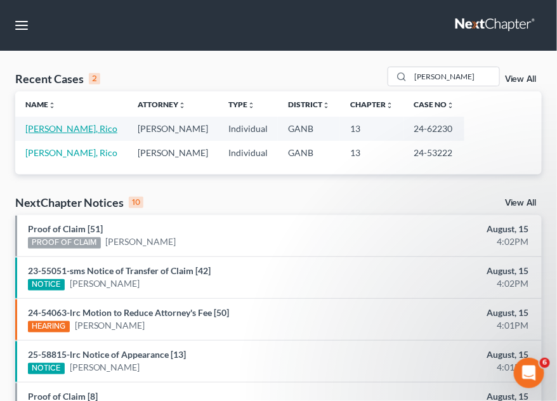
click at [53, 126] on link "[PERSON_NAME], Rico" at bounding box center [71, 128] width 92 height 11
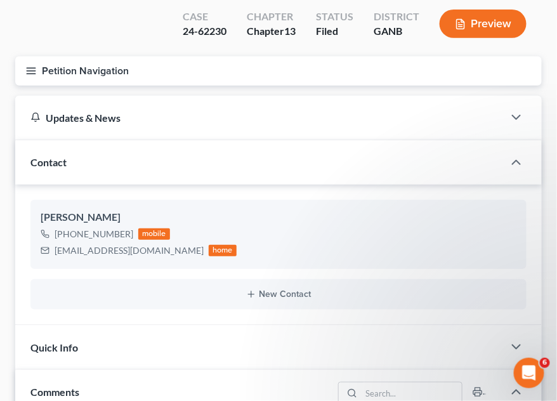
scroll to position [397, 0]
click at [32, 65] on icon "button" at bounding box center [30, 70] width 11 height 11
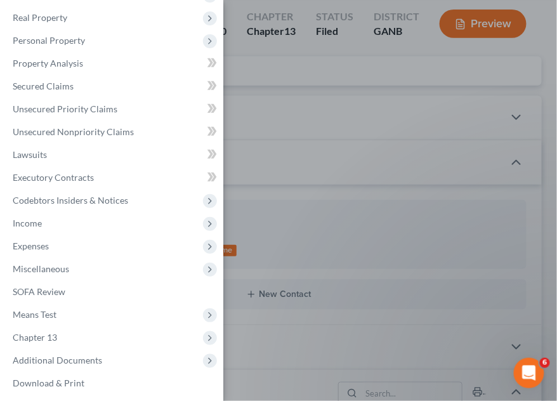
scroll to position [99, 0]
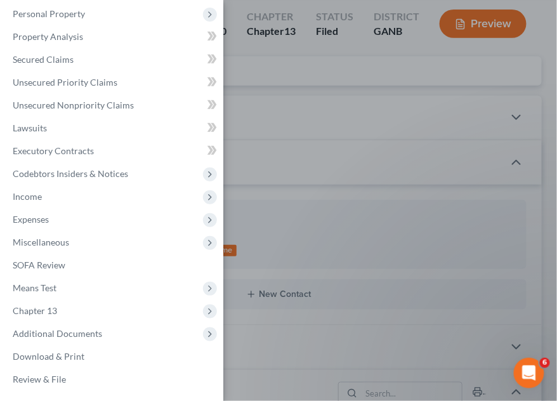
click at [54, 335] on span "Additional Documents" at bounding box center [57, 333] width 89 height 11
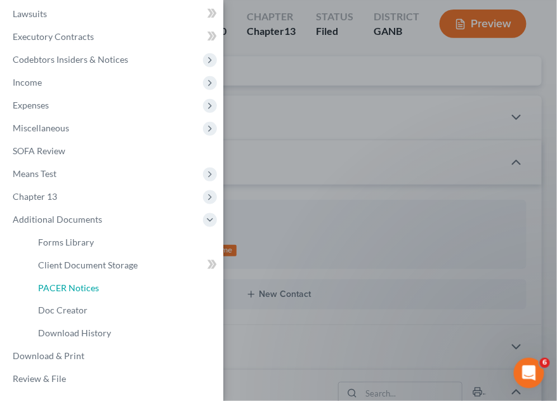
click at [68, 291] on span "PACER Notices" at bounding box center [68, 287] width 61 height 11
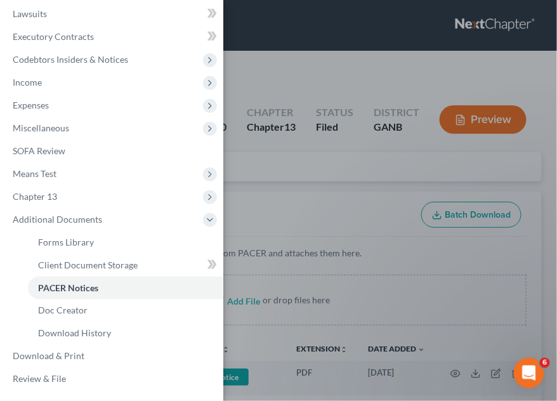
click at [377, 134] on div "Case Dashboard Payments Invoices Payments Payments Credit Report Client Profile" at bounding box center [278, 200] width 557 height 401
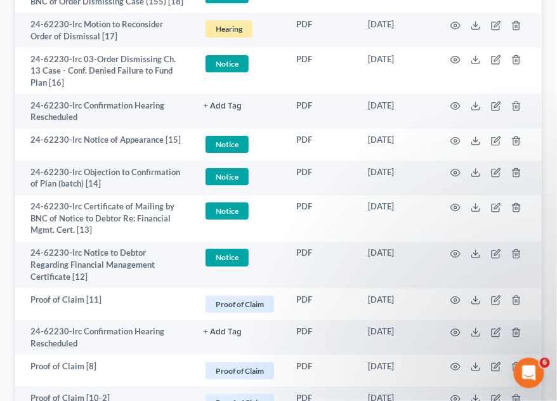
scroll to position [864, 0]
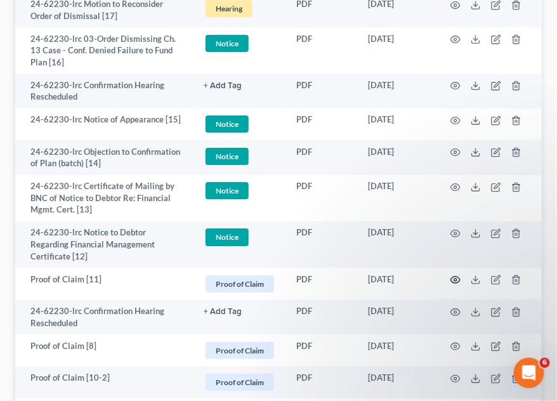
click at [455, 275] on icon "button" at bounding box center [455, 280] width 10 height 10
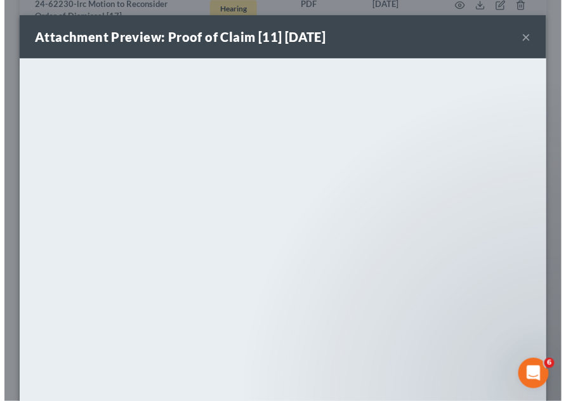
scroll to position [853, 0]
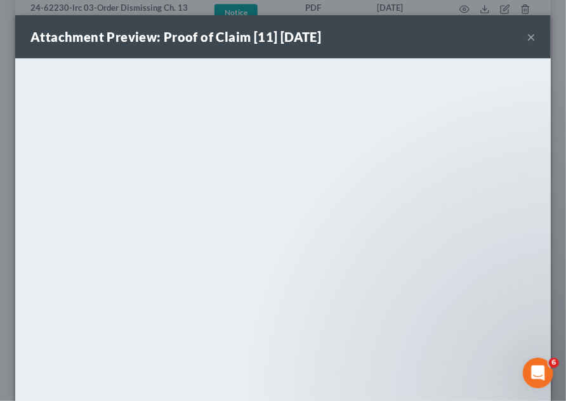
click at [526, 37] on button "×" at bounding box center [530, 36] width 9 height 15
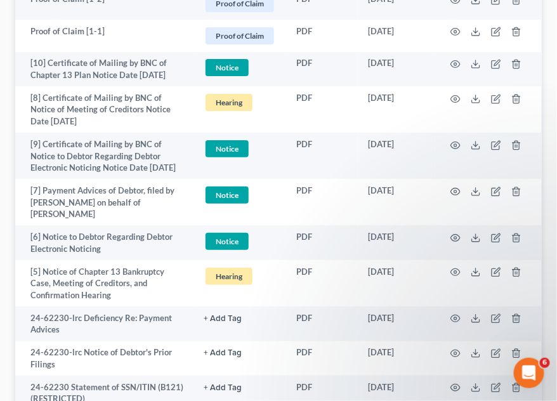
scroll to position [2219, 0]
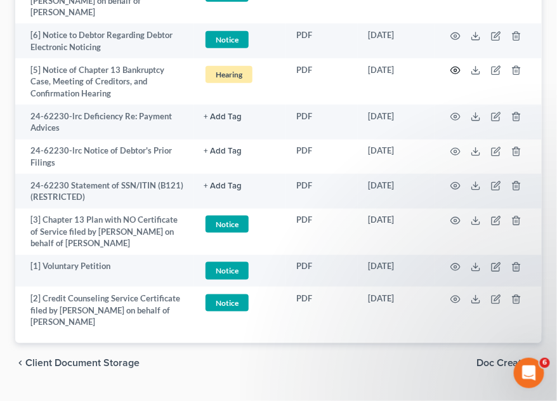
click at [456, 69] on circle "button" at bounding box center [455, 70] width 3 height 3
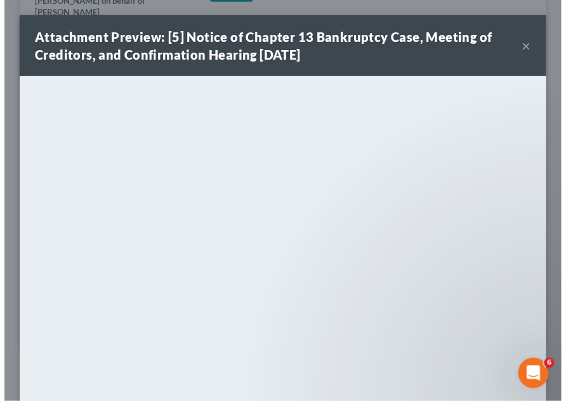
scroll to position [2196, 0]
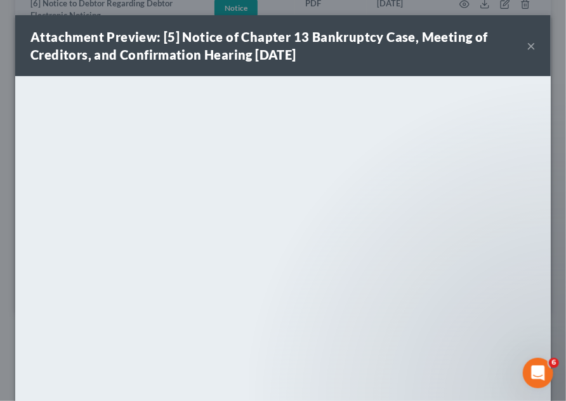
click at [526, 44] on button "×" at bounding box center [530, 45] width 9 height 15
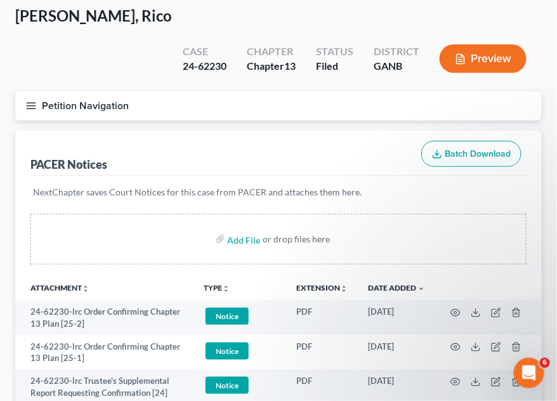
scroll to position [0, 0]
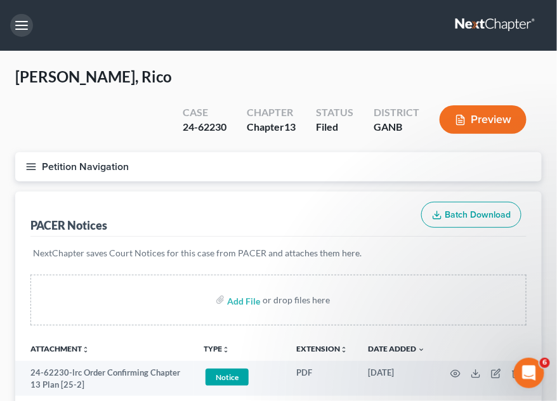
click at [23, 24] on button "button" at bounding box center [21, 25] width 23 height 23
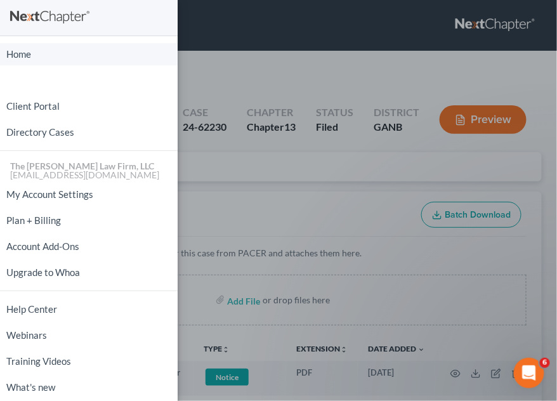
click at [36, 46] on link "Home" at bounding box center [89, 54] width 178 height 22
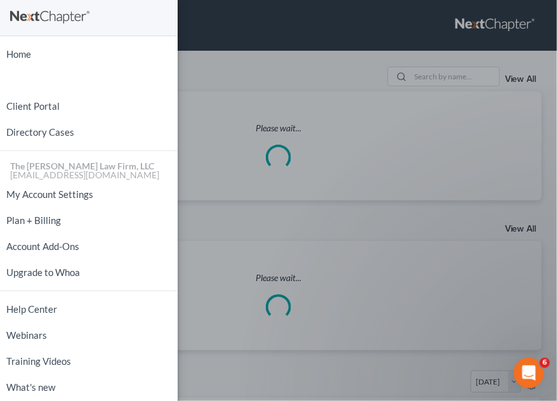
click at [254, 62] on div "Home New Case Client Portal Directory Cases The [PERSON_NAME] Law Firm, LLC [EM…" at bounding box center [278, 200] width 557 height 401
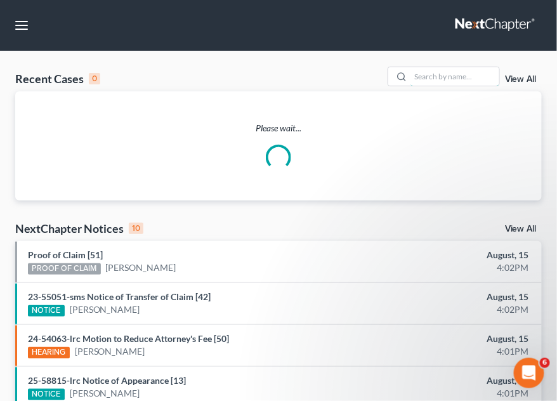
click at [439, 72] on input "search" at bounding box center [454, 76] width 89 height 18
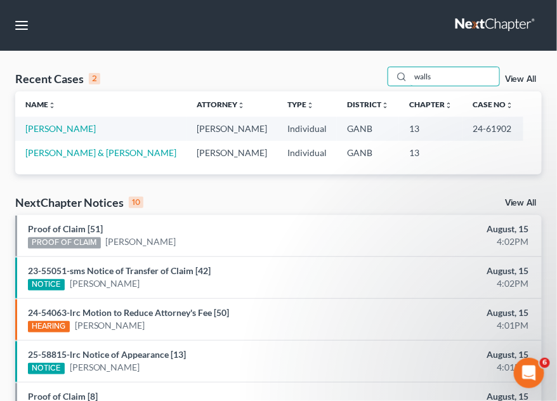
type input "walls"
click at [67, 127] on link "[PERSON_NAME]" at bounding box center [60, 128] width 70 height 11
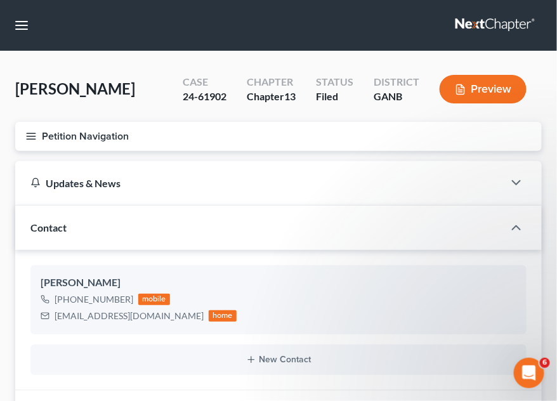
click at [30, 138] on icon "button" at bounding box center [30, 136] width 11 height 11
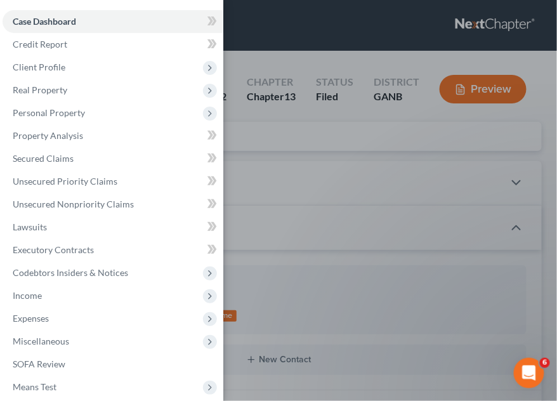
scroll to position [99, 0]
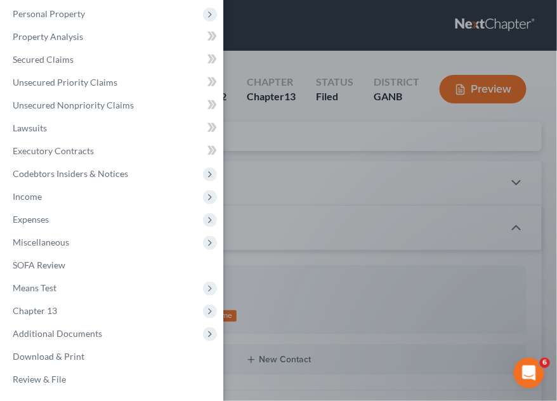
click at [69, 337] on span "Additional Documents" at bounding box center [57, 333] width 89 height 11
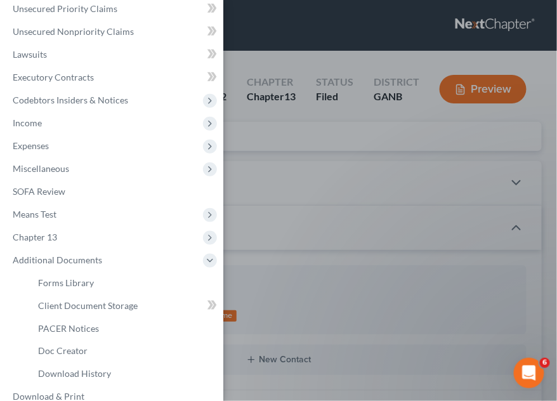
scroll to position [213, 0]
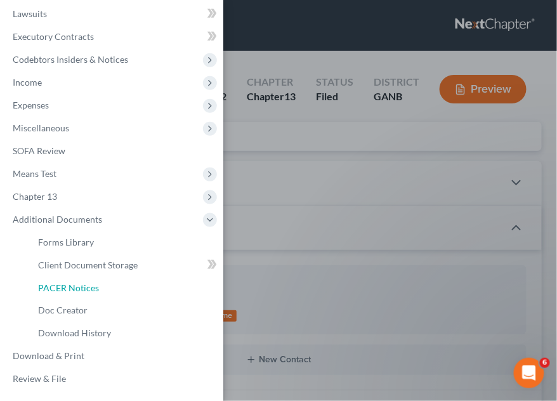
click at [72, 289] on span "PACER Notices" at bounding box center [68, 287] width 61 height 11
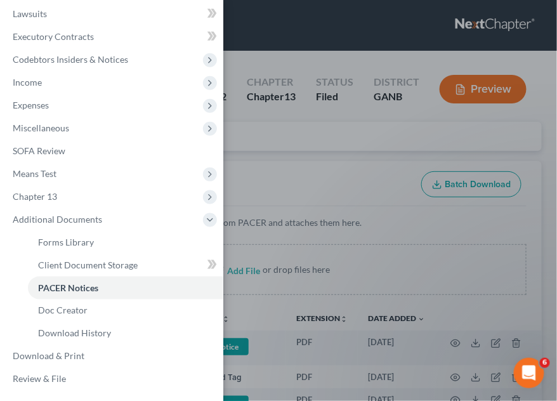
click at [439, 141] on div "Case Dashboard Payments Invoices Payments Payments Credit Report Client Profile" at bounding box center [278, 200] width 557 height 401
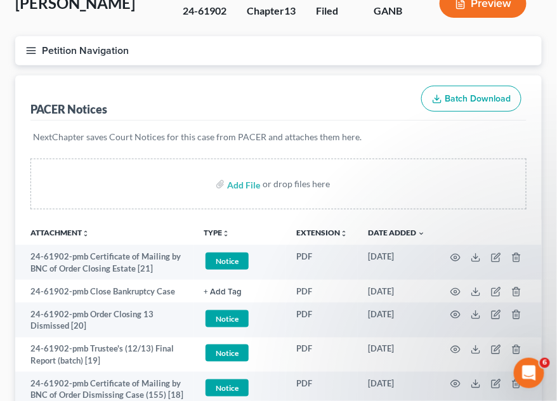
scroll to position [96, 0]
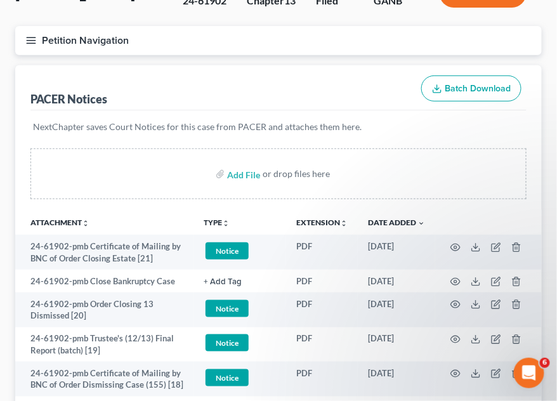
click at [34, 41] on line "button" at bounding box center [31, 41] width 9 height 0
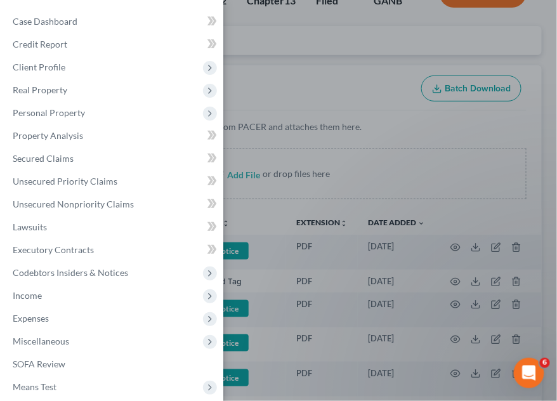
scroll to position [0, 0]
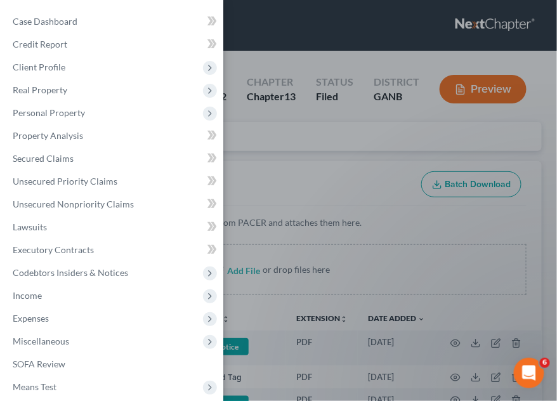
drag, startPoint x: 276, startPoint y: 57, endPoint x: 231, endPoint y: 63, distance: 44.8
click at [276, 57] on div "Case Dashboard Payments Invoices Payments Payments Credit Report Client Profile" at bounding box center [278, 200] width 557 height 401
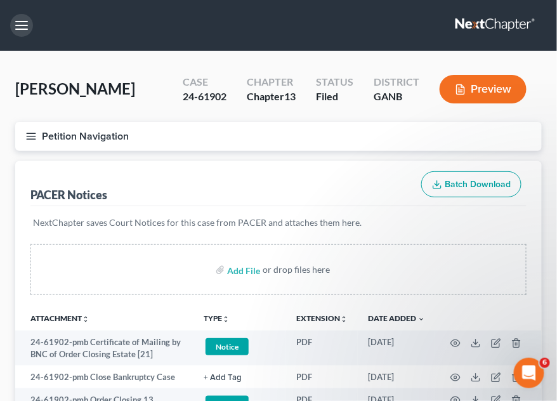
click at [23, 30] on button "button" at bounding box center [21, 25] width 23 height 23
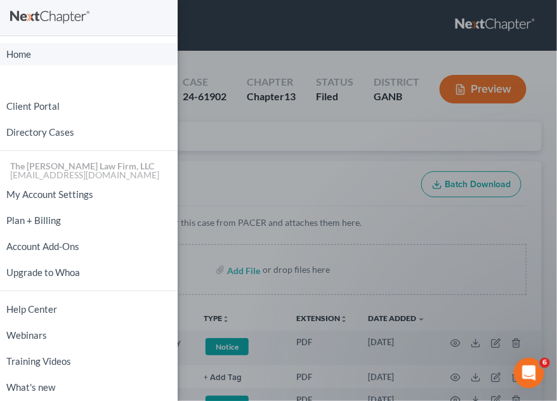
click at [28, 53] on link "Home" at bounding box center [89, 54] width 178 height 22
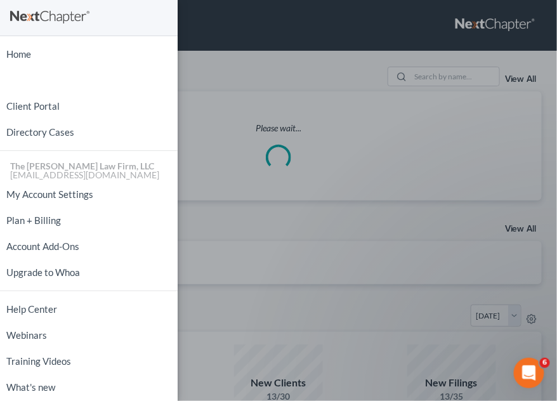
click at [427, 80] on div "Home New Case Client Portal Directory Cases The [PERSON_NAME] Law Firm, LLC [EM…" at bounding box center [278, 200] width 557 height 401
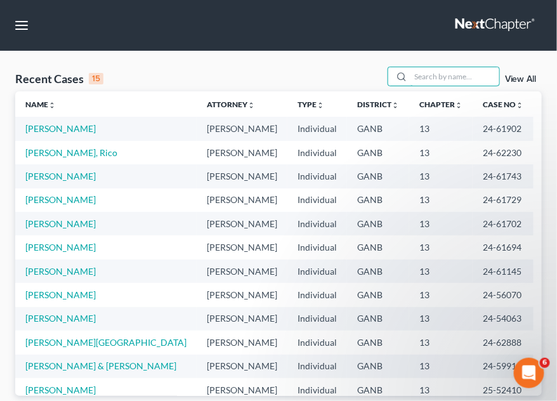
click at [426, 79] on input "search" at bounding box center [454, 76] width 89 height 18
type input "[PERSON_NAME]"
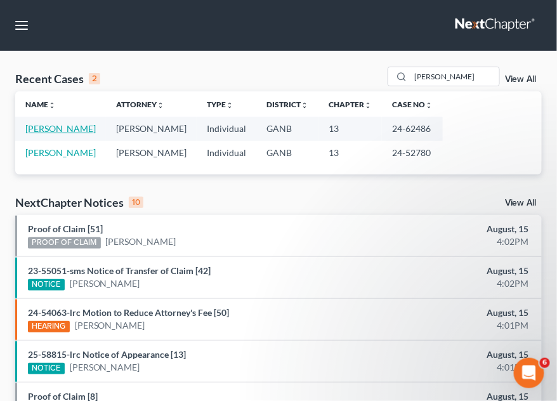
click at [57, 130] on link "[PERSON_NAME]" at bounding box center [60, 128] width 70 height 11
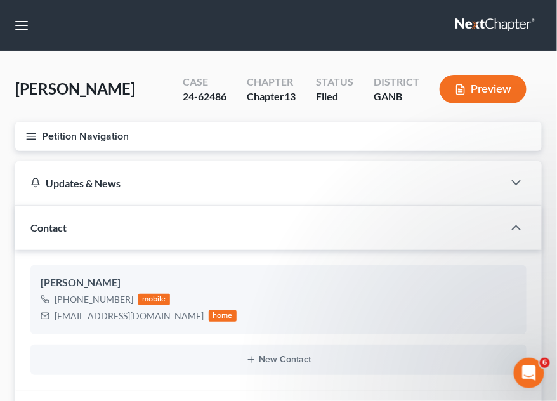
scroll to position [304, 0]
click at [30, 134] on icon "button" at bounding box center [30, 136] width 11 height 11
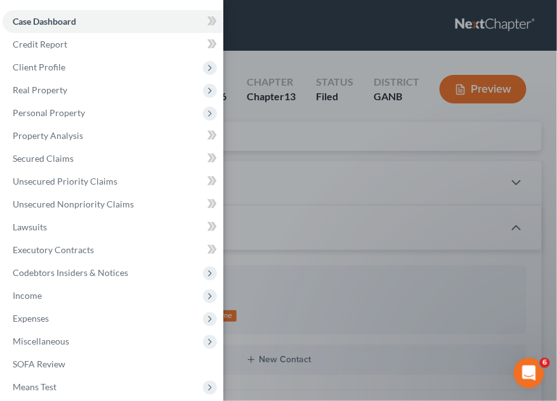
scroll to position [99, 0]
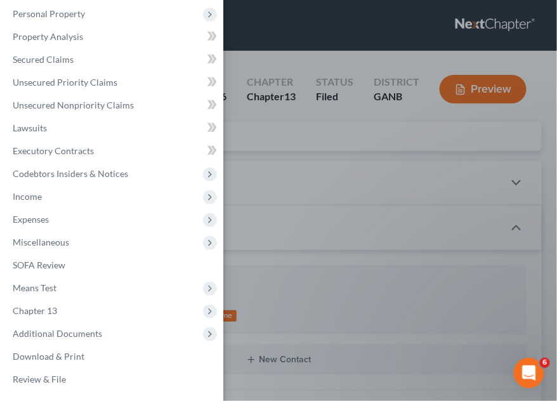
click at [91, 339] on span "Additional Documents" at bounding box center [113, 333] width 221 height 23
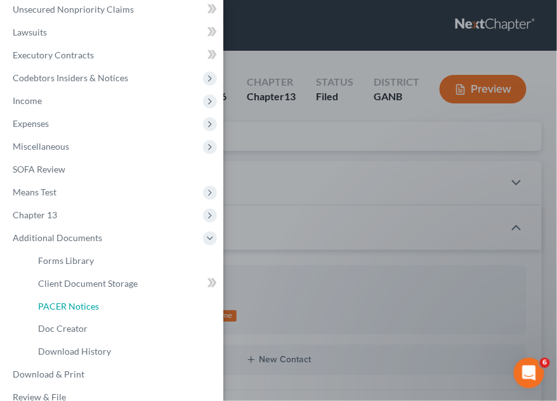
click at [84, 309] on span "PACER Notices" at bounding box center [68, 306] width 61 height 11
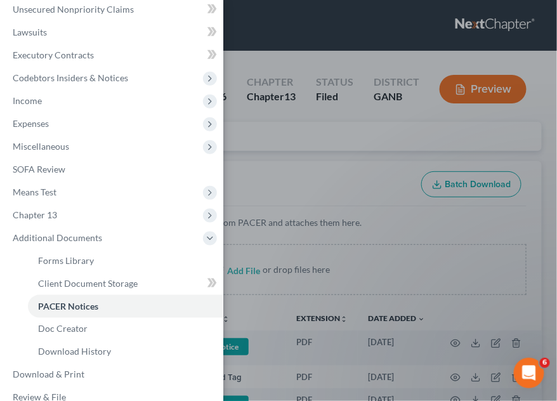
click at [312, 160] on div "Case Dashboard Payments Invoices Payments Payments Credit Report Client Profile" at bounding box center [278, 200] width 557 height 401
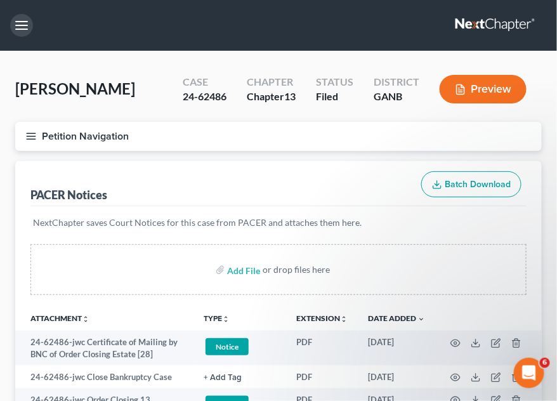
click at [23, 25] on button "button" at bounding box center [21, 25] width 23 height 23
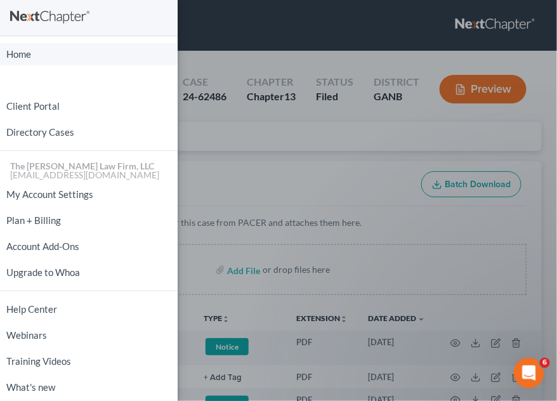
click at [105, 50] on link "Home" at bounding box center [89, 54] width 178 height 22
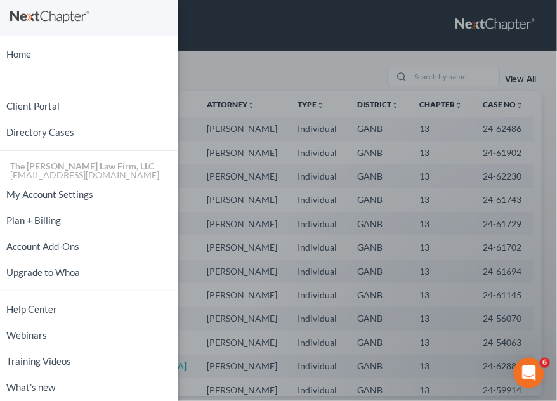
click at [430, 72] on div "Home New Case Client Portal Directory Cases The [PERSON_NAME] Law Firm, LLC [EM…" at bounding box center [278, 200] width 557 height 401
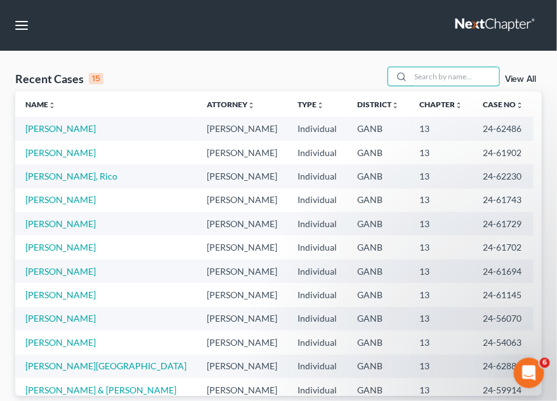
click at [430, 72] on input "search" at bounding box center [454, 76] width 89 height 18
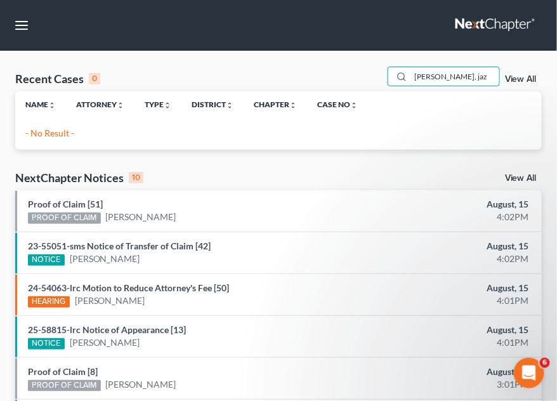
drag, startPoint x: 462, startPoint y: 78, endPoint x: 402, endPoint y: 76, distance: 59.6
click at [402, 76] on div "[PERSON_NAME], jaz" at bounding box center [443, 77] width 113 height 20
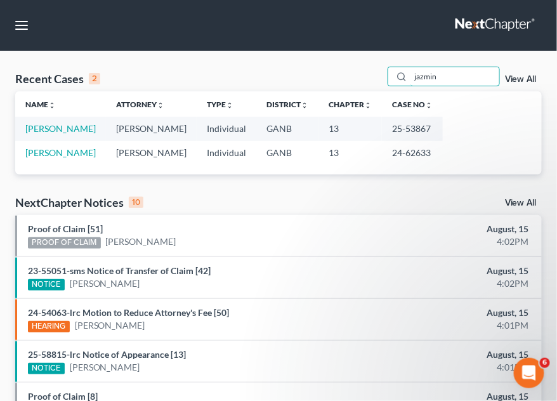
drag, startPoint x: 442, startPoint y: 81, endPoint x: 404, endPoint y: 78, distance: 38.1
click at [404, 78] on div "jazmin" at bounding box center [443, 77] width 113 height 20
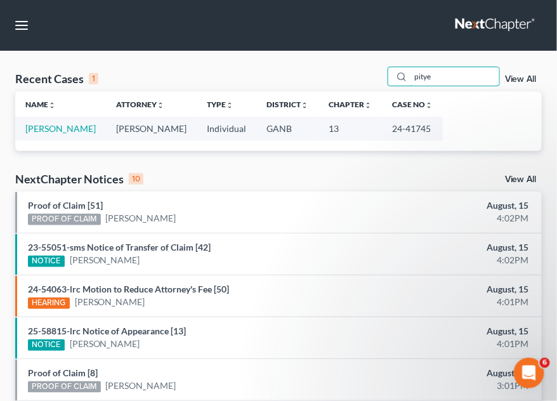
type input "pitye"
click at [74, 129] on link "[PERSON_NAME]" at bounding box center [60, 128] width 70 height 11
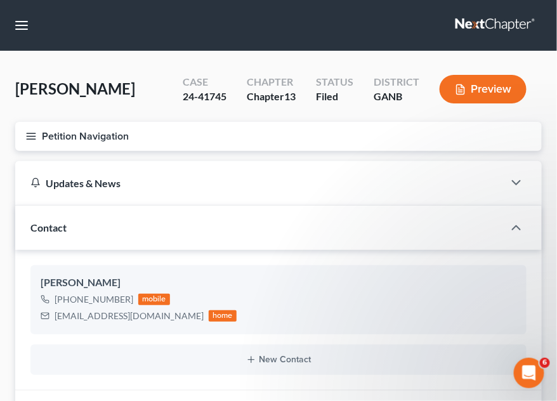
click at [27, 134] on icon "button" at bounding box center [30, 136] width 11 height 11
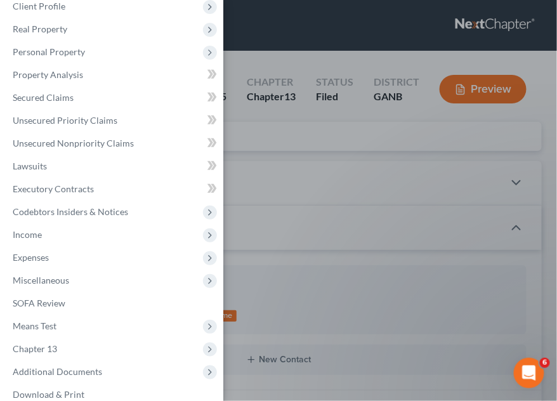
scroll to position [99, 0]
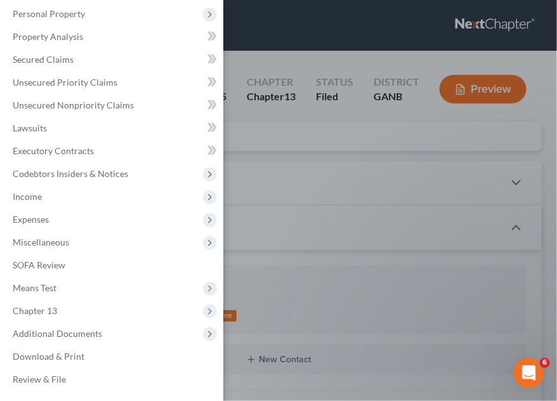
click at [75, 332] on span "Additional Documents" at bounding box center [57, 333] width 89 height 11
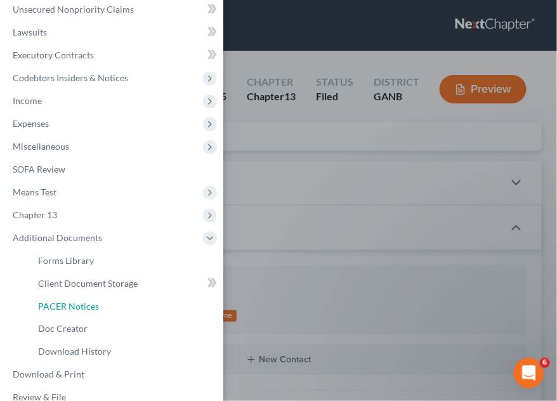
click at [75, 315] on link "PACER Notices" at bounding box center [125, 306] width 195 height 23
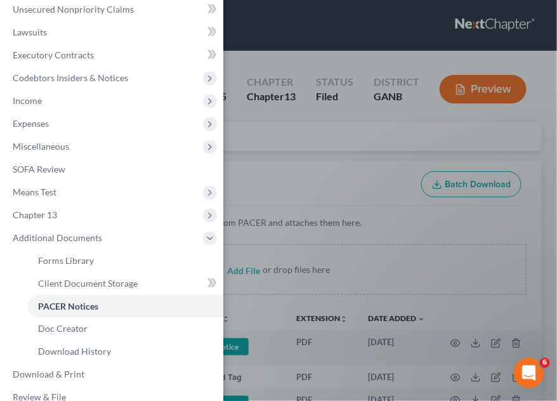
click at [388, 160] on div "Case Dashboard Payments Invoices Payments Payments Credit Report Client Profile" at bounding box center [278, 200] width 557 height 401
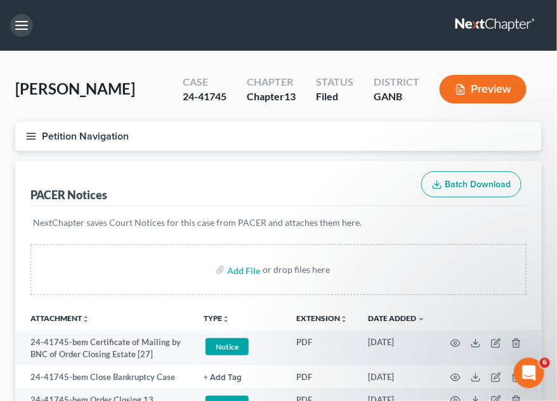
click at [22, 29] on button "button" at bounding box center [21, 25] width 23 height 23
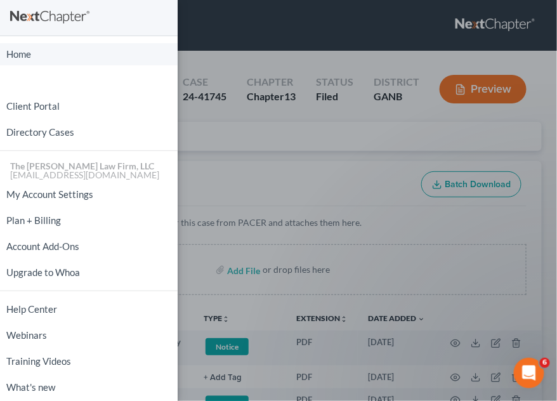
click at [47, 56] on link "Home" at bounding box center [89, 54] width 178 height 22
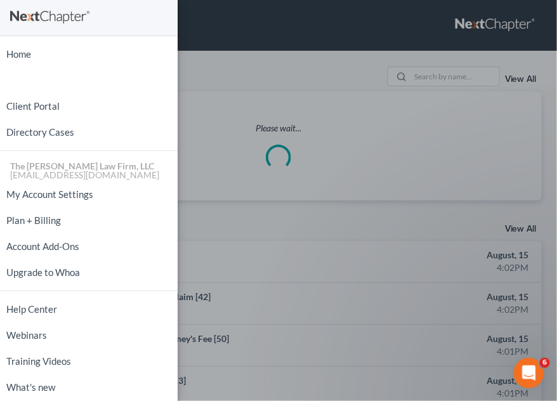
click at [451, 79] on div "Home New Case Client Portal Directory Cases The [PERSON_NAME] Law Firm, LLC [EM…" at bounding box center [278, 200] width 557 height 401
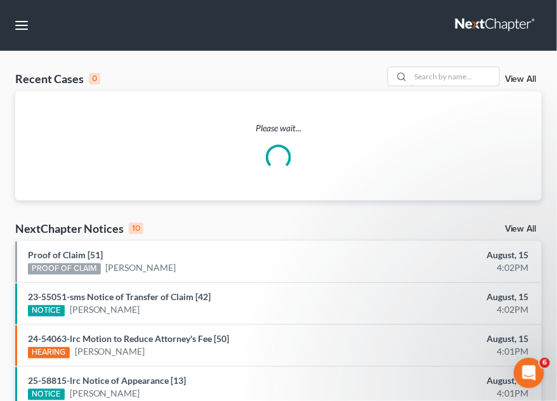
click at [448, 76] on input "search" at bounding box center [454, 76] width 89 height 18
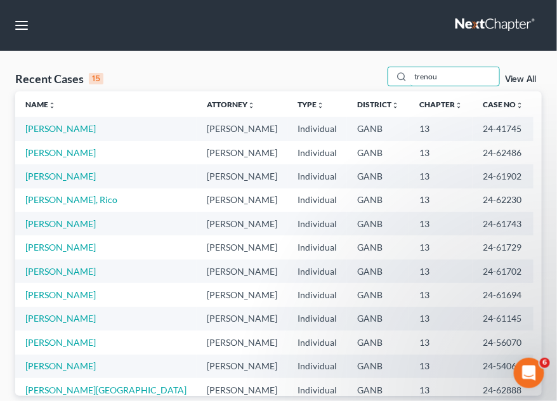
type input "trenou"
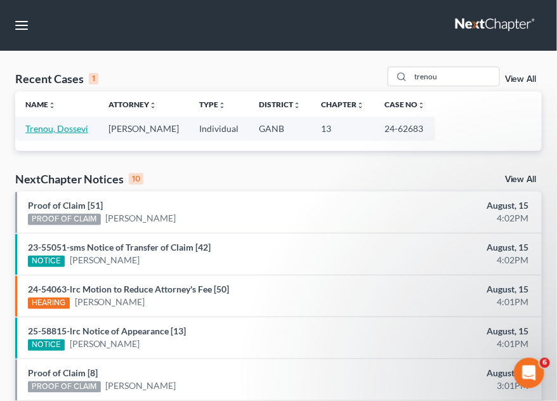
click at [69, 129] on link "Trenou, Dossevi" at bounding box center [56, 128] width 63 height 11
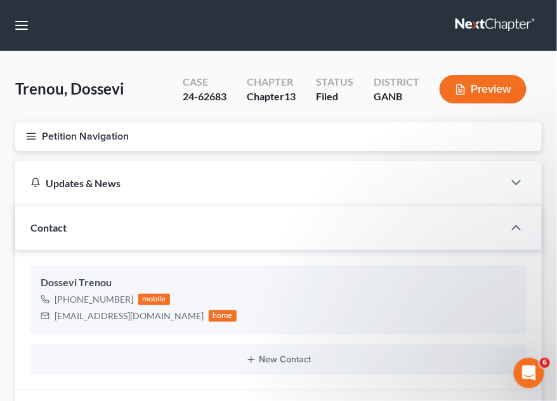
scroll to position [257, 0]
click at [27, 139] on line "button" at bounding box center [31, 139] width 9 height 0
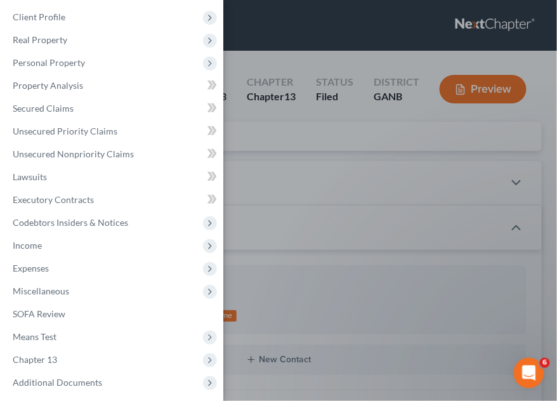
scroll to position [99, 0]
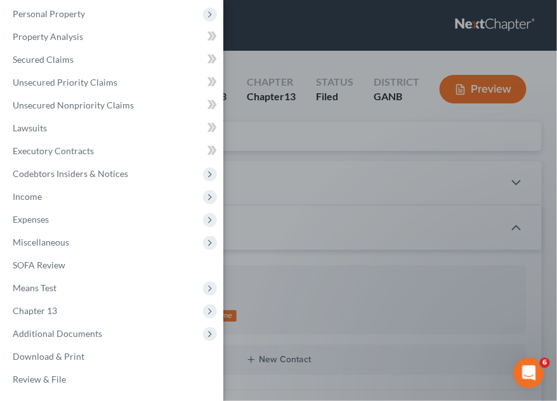
click at [69, 337] on span "Additional Documents" at bounding box center [57, 333] width 89 height 11
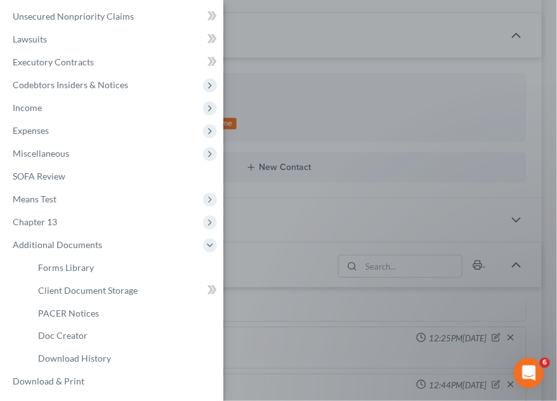
scroll to position [213, 0]
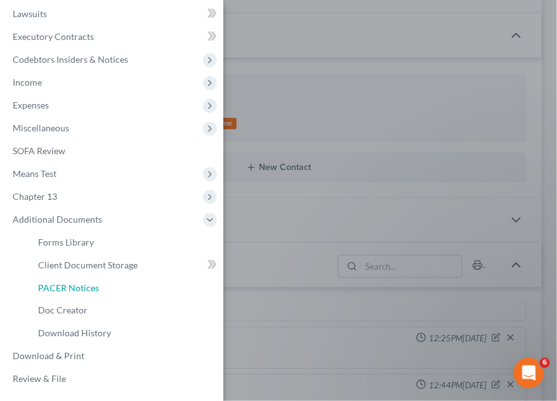
click at [74, 287] on span "PACER Notices" at bounding box center [68, 287] width 61 height 11
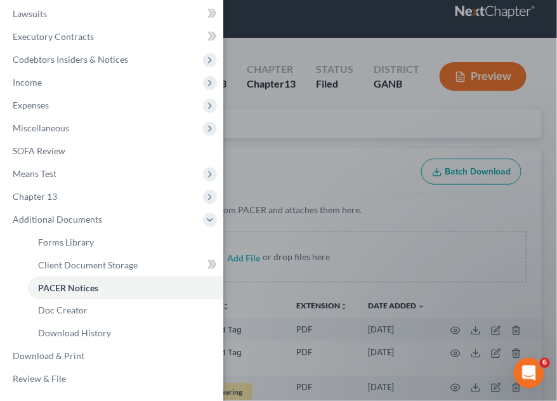
scroll to position [41, 0]
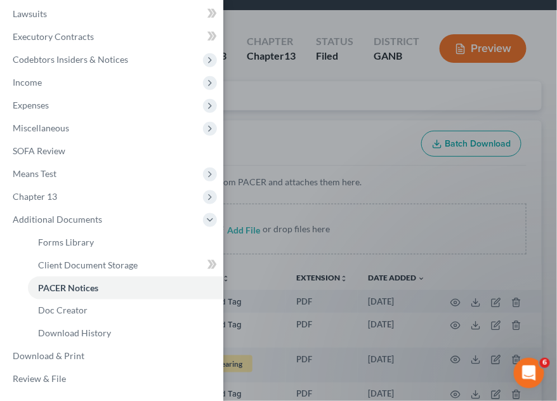
click at [362, 106] on div "Case Dashboard Payments Invoices Payments Payments Credit Report Client Profile" at bounding box center [278, 200] width 557 height 401
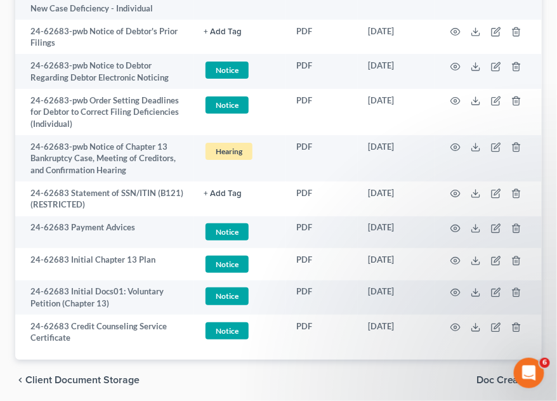
scroll to position [1962, 0]
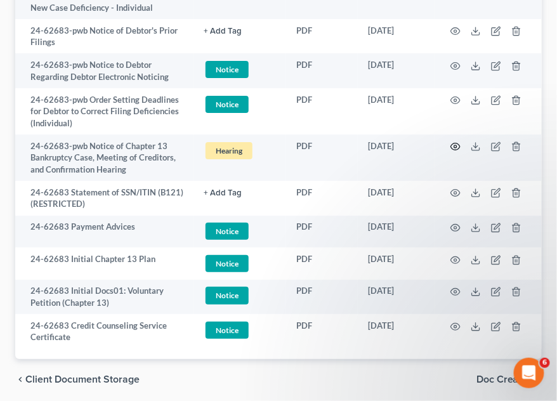
click at [452, 143] on icon "button" at bounding box center [456, 146] width 10 height 7
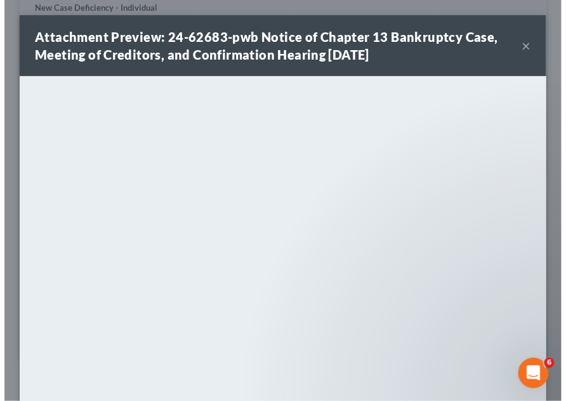
scroll to position [1943, 0]
